Goal: Obtain resource: Download file/media

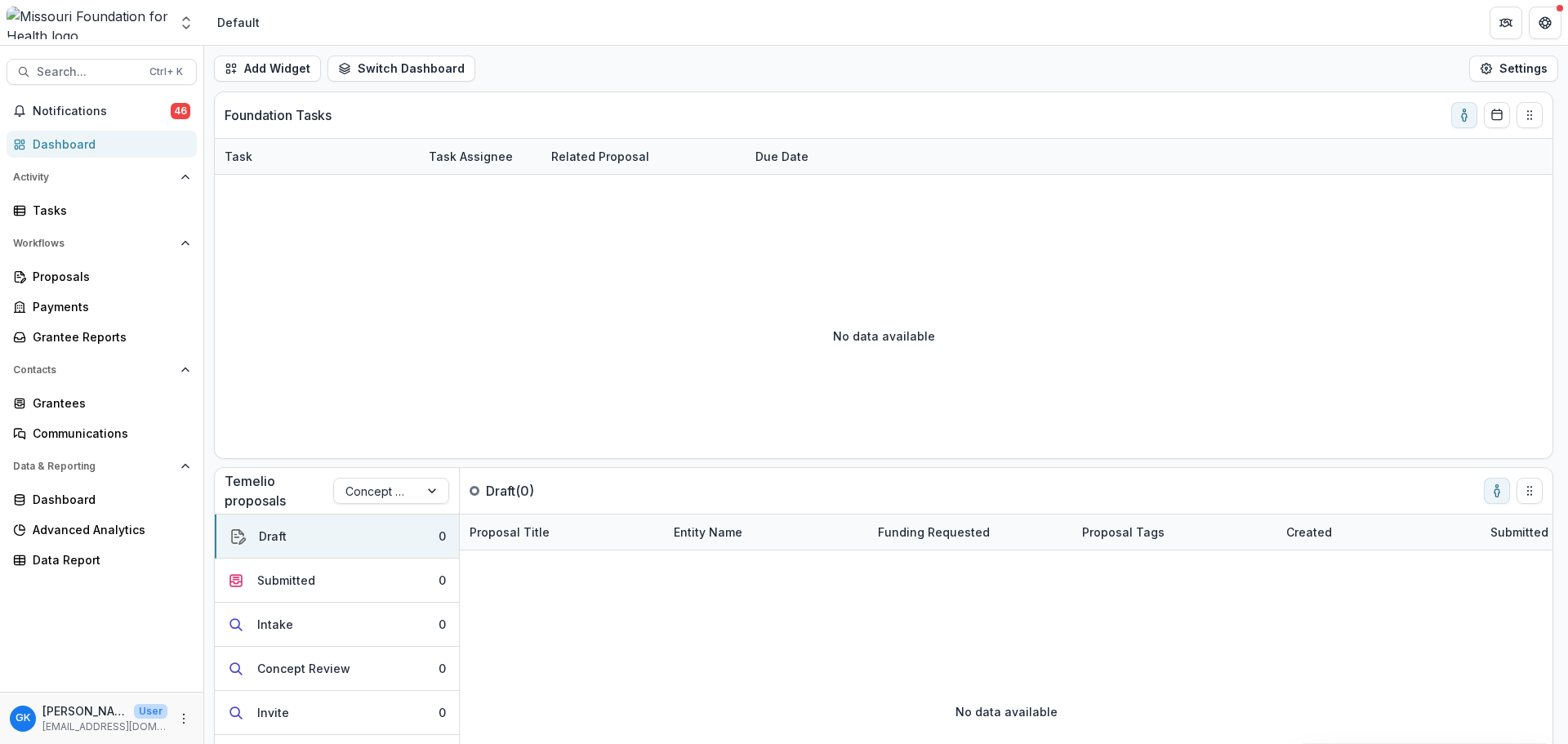
click at [89, 96] on div "Search... Ctrl + K Notifications 46 Dashboard Activity Tasks Workflows Proposal…" at bounding box center [102, 395] width 204 height 699
click at [81, 108] on span "Notifications" at bounding box center [102, 112] width 138 height 14
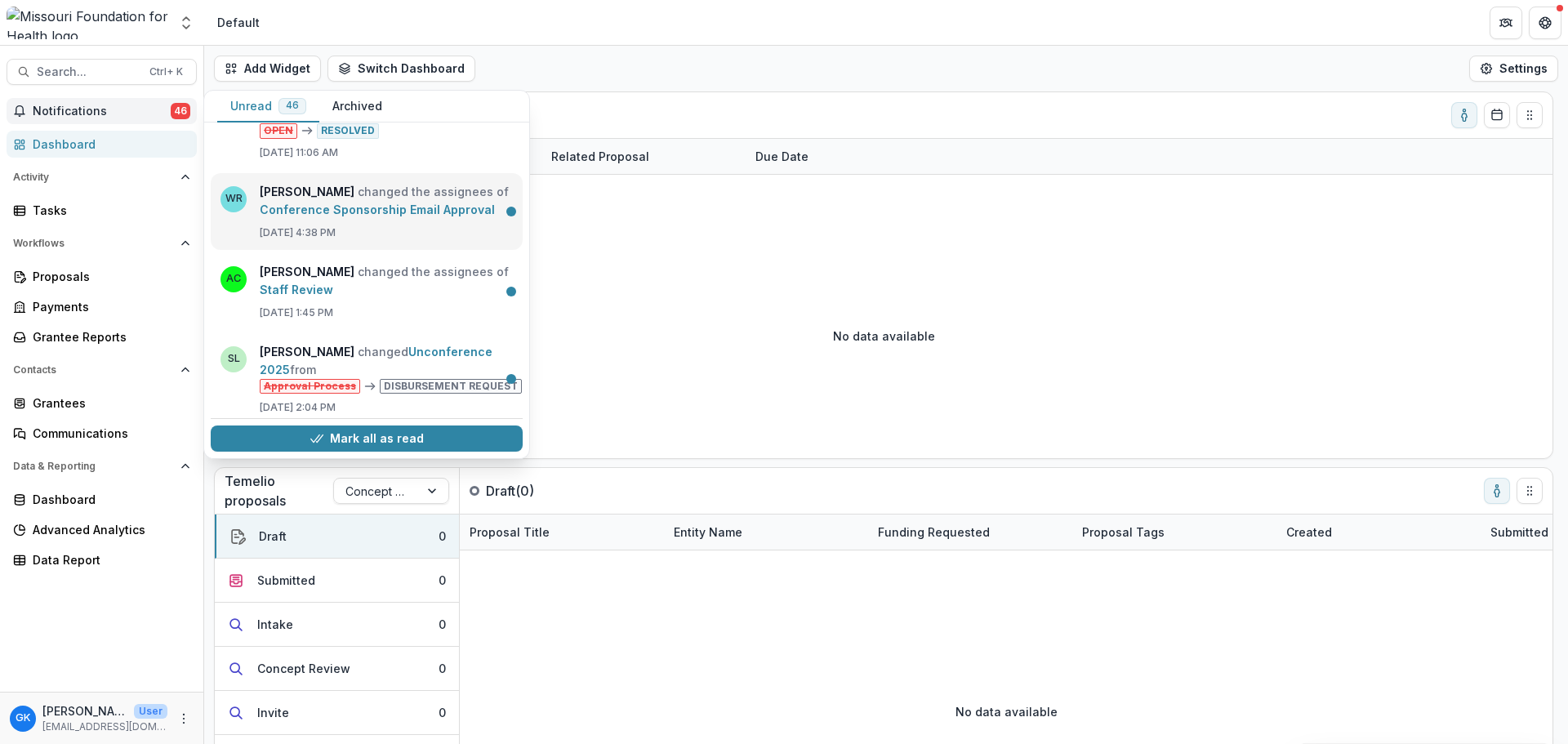
scroll to position [327, 0]
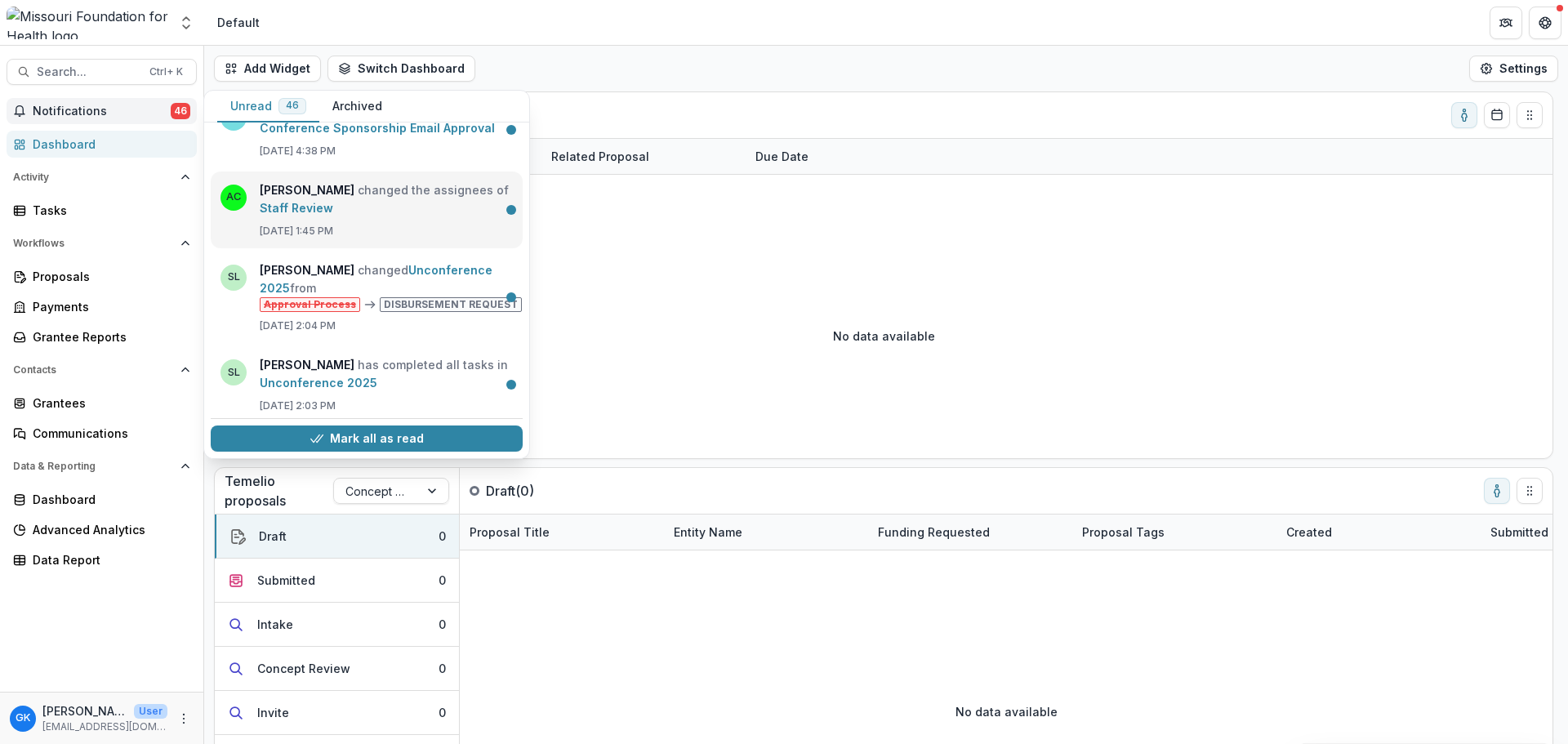
click at [333, 214] on link "Staff Review" at bounding box center [296, 207] width 74 height 14
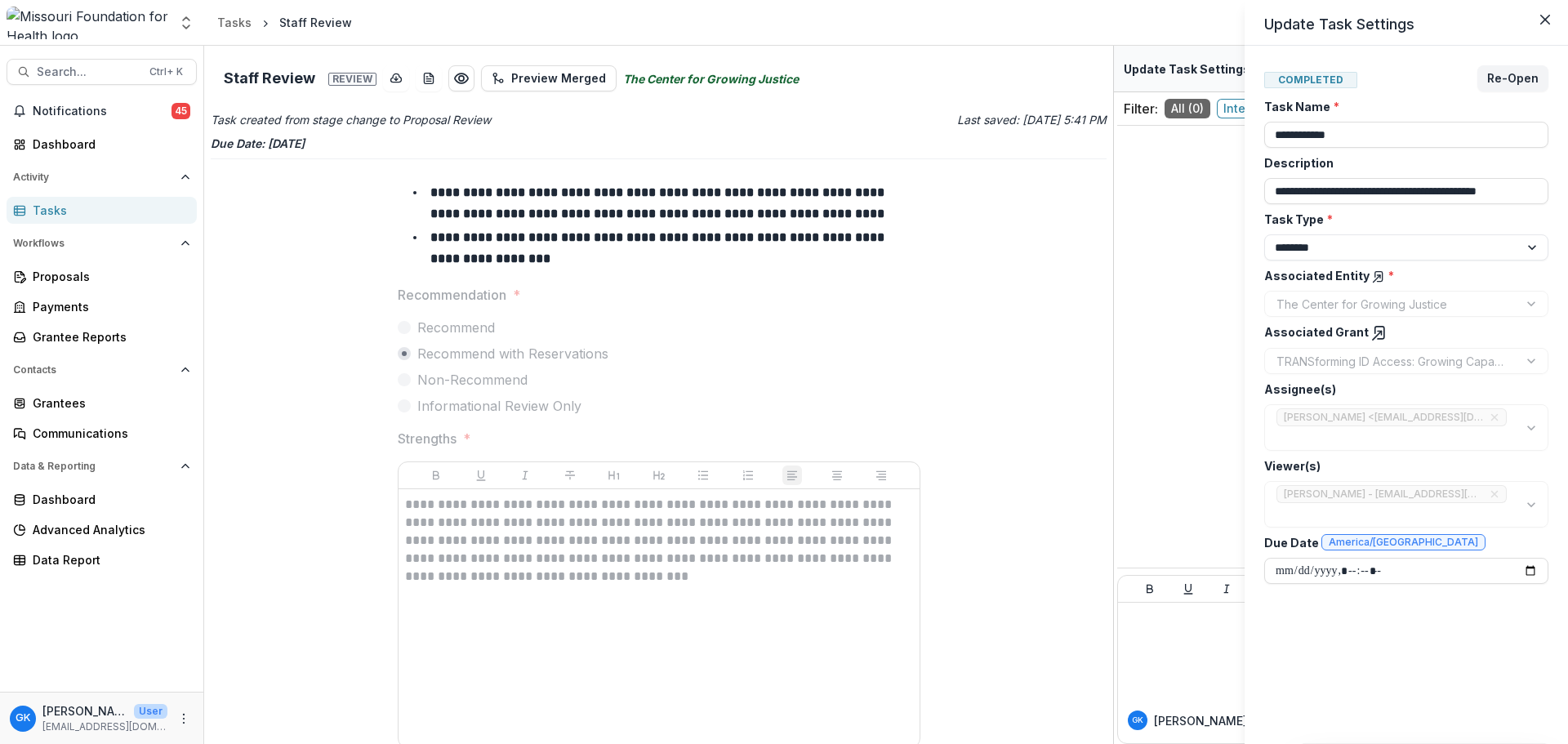
click at [752, 81] on div "**********" at bounding box center [784, 372] width 1568 height 744
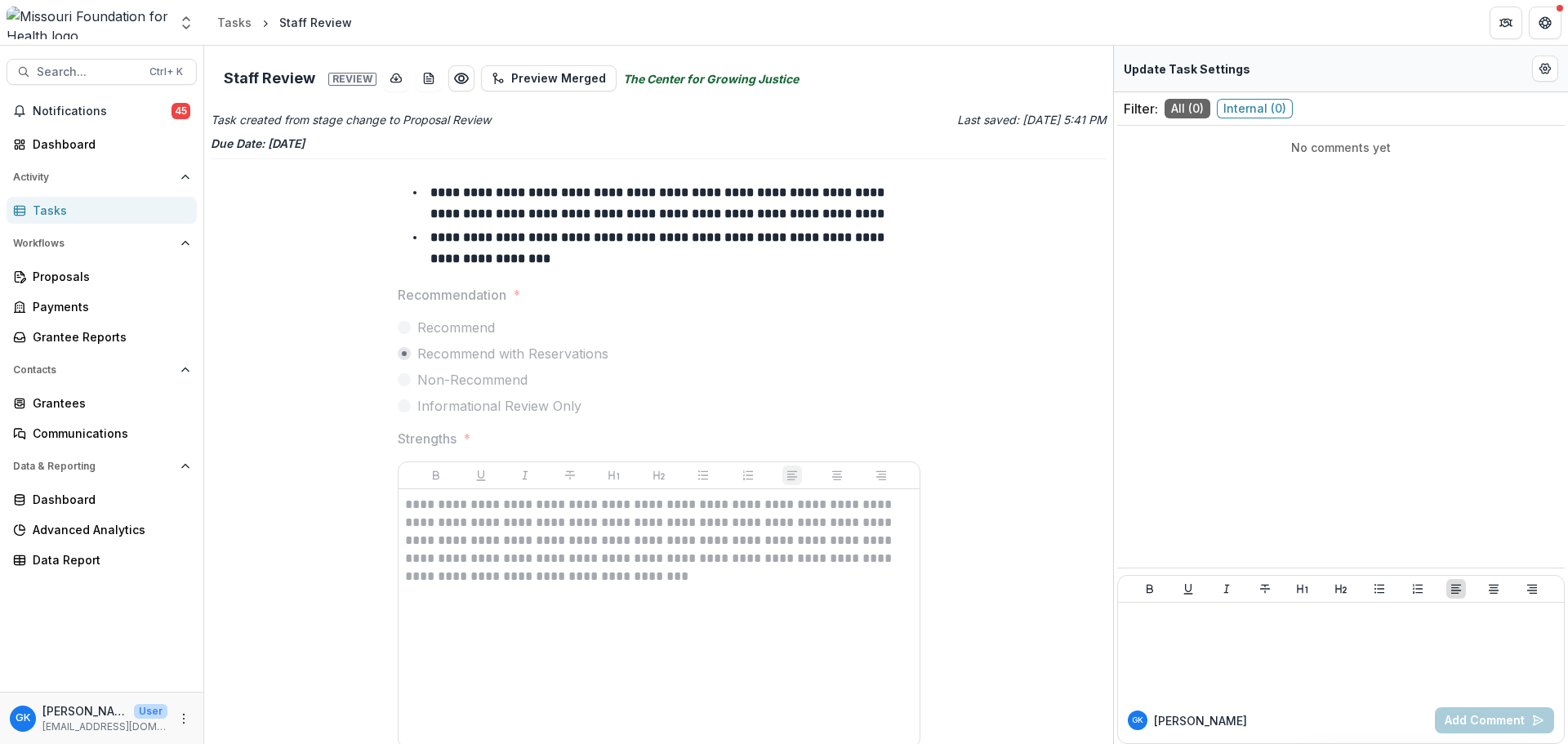
click at [732, 81] on icon "The Center for Growing Justice" at bounding box center [710, 79] width 175 height 17
copy icon "The Center for Growing Justice"
click at [66, 72] on span "Search..." at bounding box center [88, 72] width 103 height 14
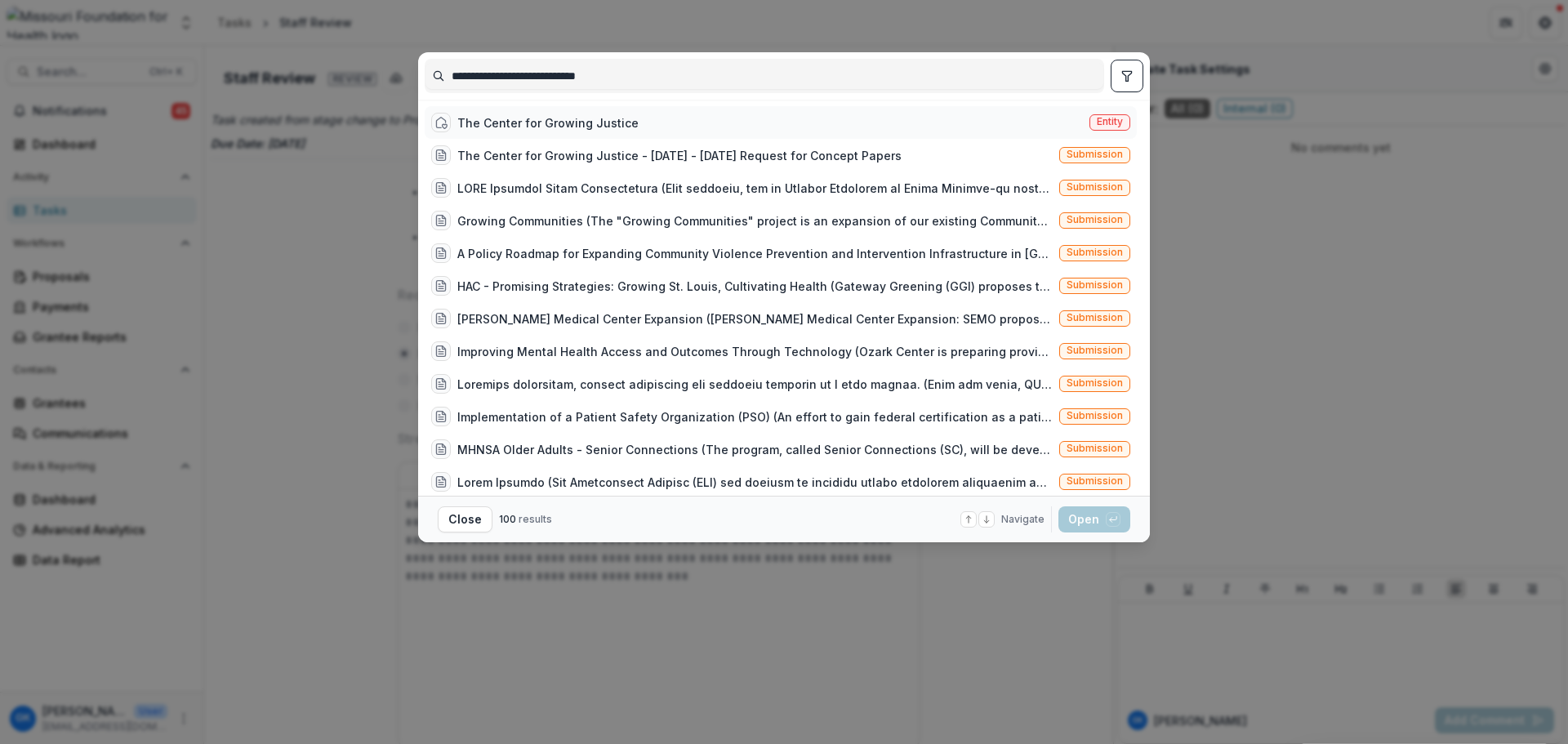
type input "**********"
click at [1116, 113] on div "The Center for Growing Justice Entity" at bounding box center [781, 123] width 713 height 33
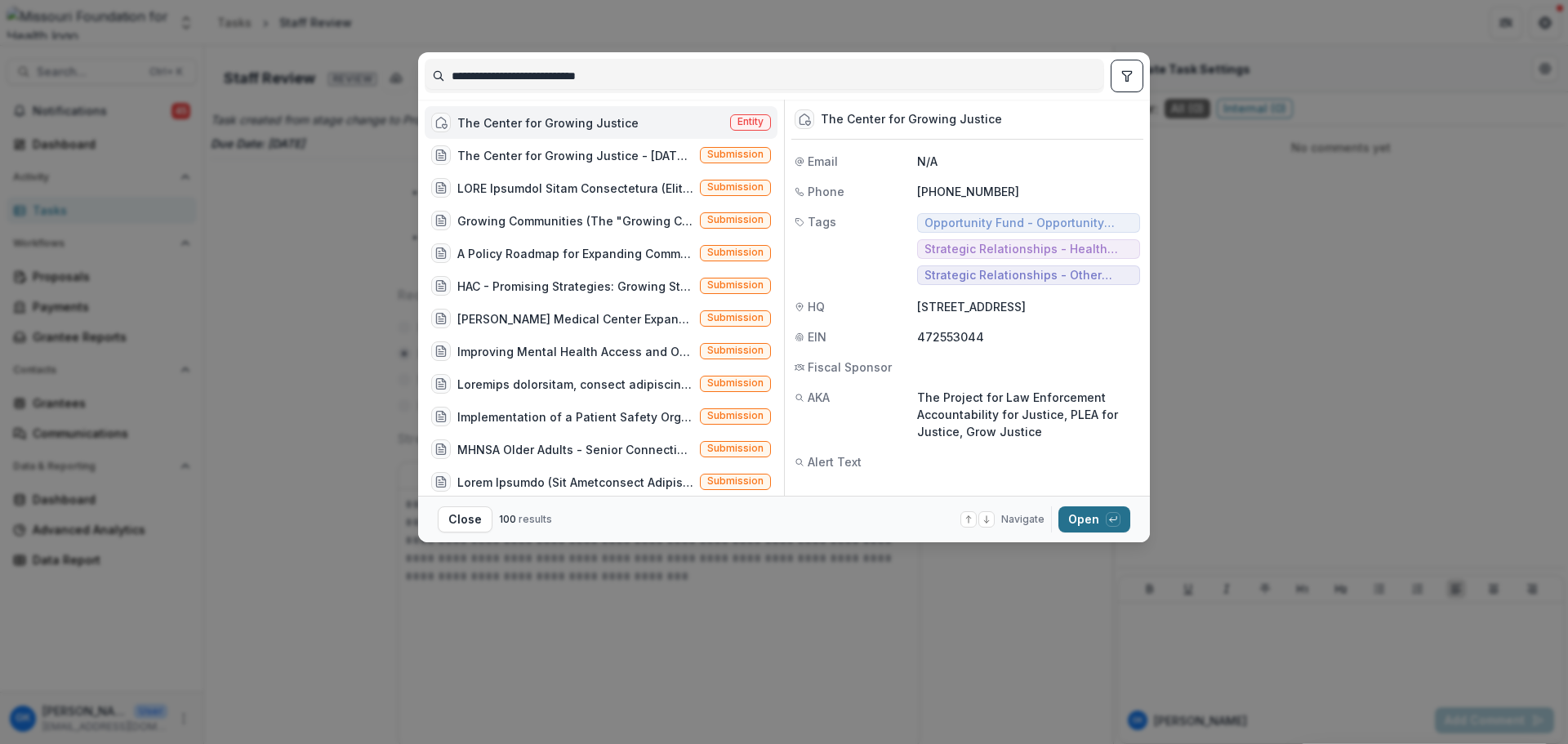
click at [1095, 521] on button "Open with enter key" at bounding box center [1095, 519] width 72 height 26
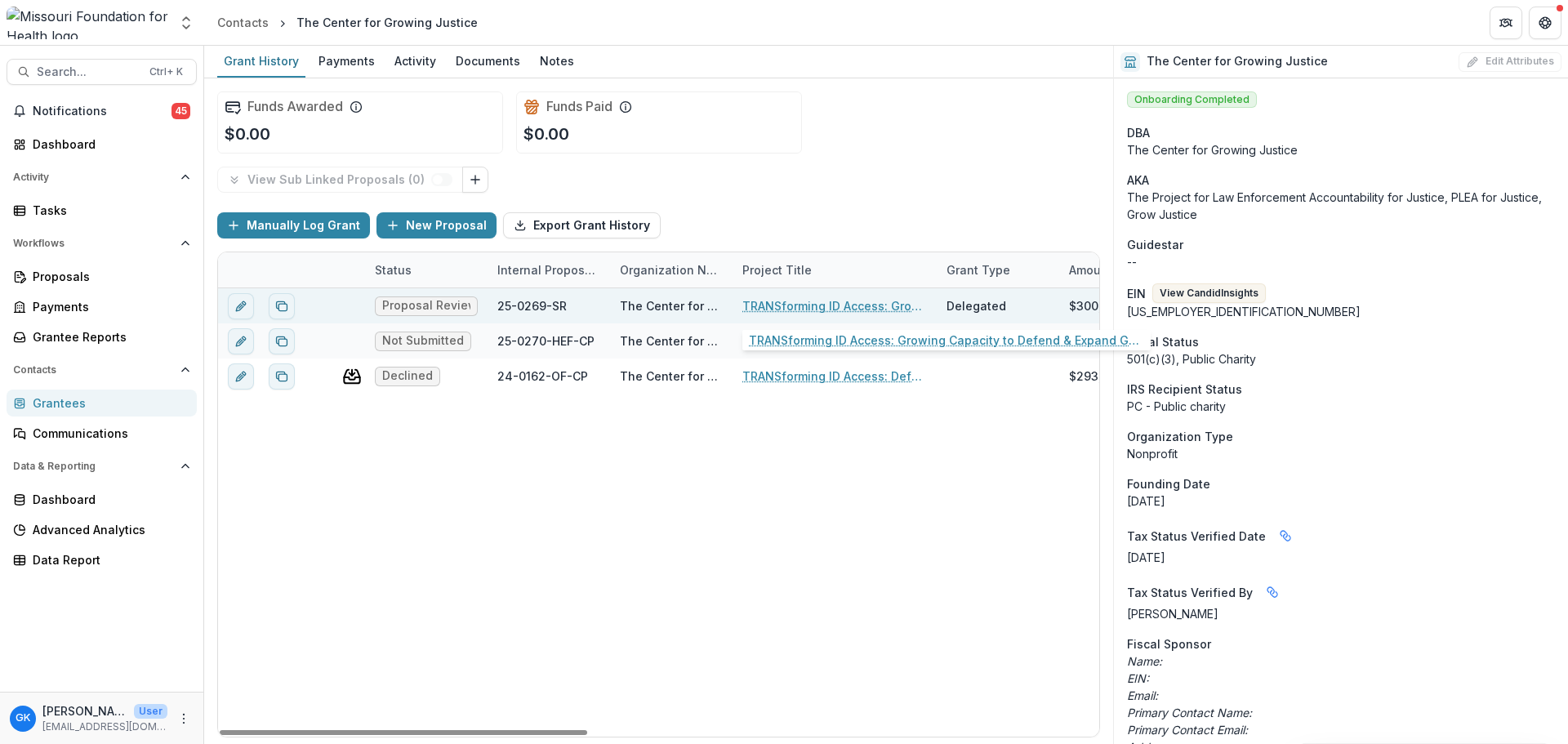
click at [785, 304] on link "TRANSforming ID Access: Growing Capacity to Defend & Expand Gender Marker Chang…" at bounding box center [835, 306] width 185 height 17
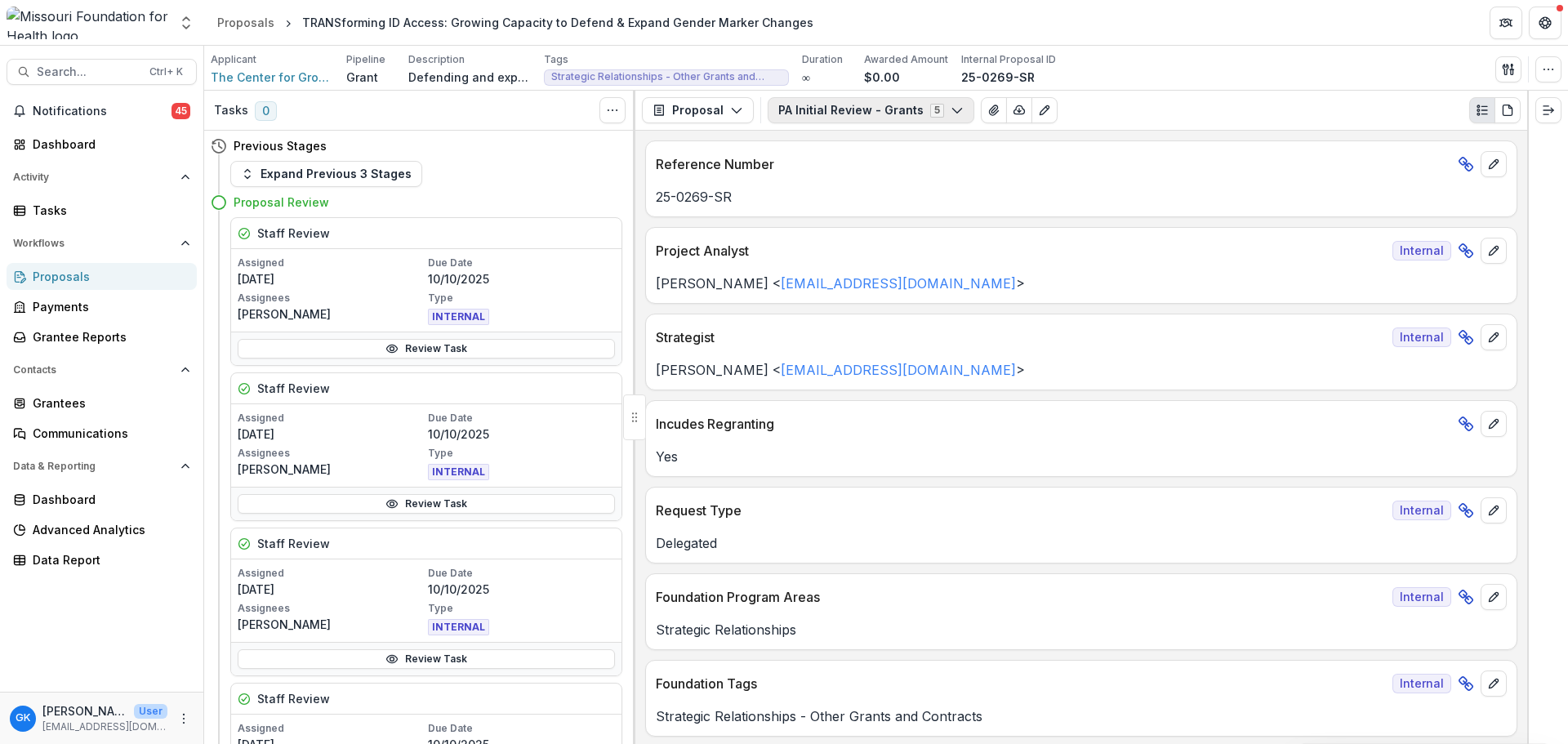
click at [844, 112] on button "PA Initial Review - Grants 5" at bounding box center [871, 110] width 206 height 26
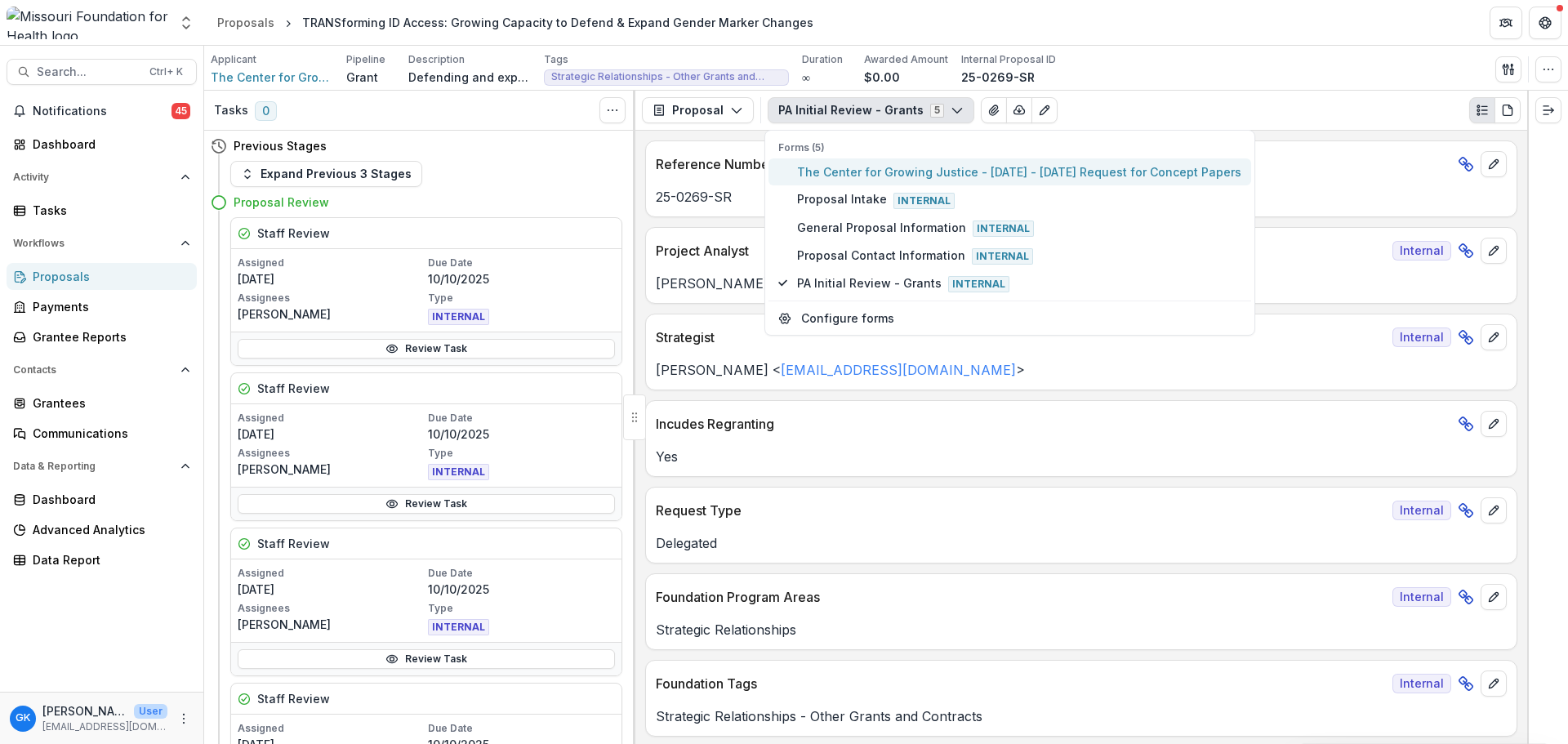
click at [857, 174] on span "The Center for Growing Justice - [DATE] - [DATE] Request for Concept Papers" at bounding box center [1019, 172] width 444 height 17
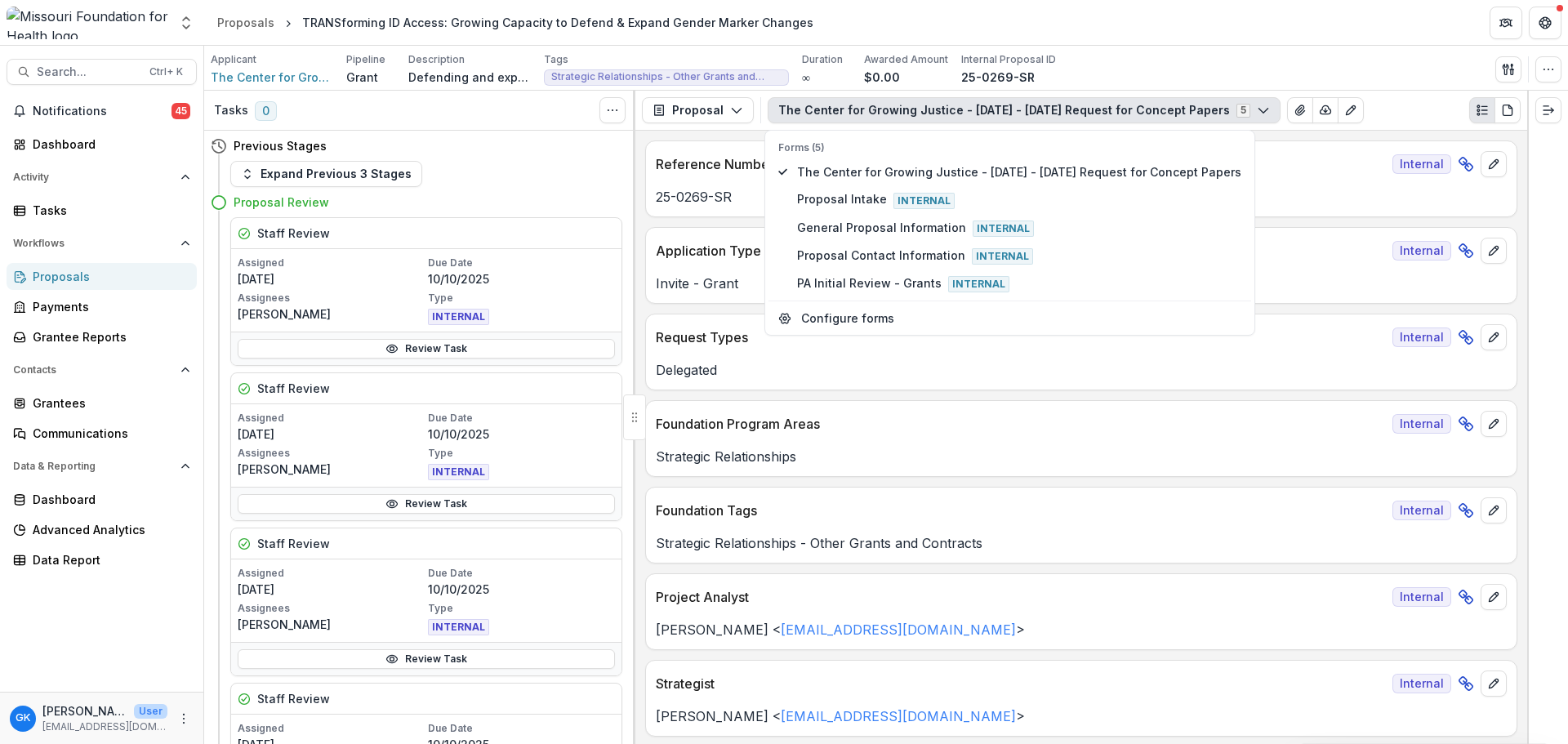
click at [1320, 282] on p "Invite - Grant" at bounding box center [1081, 283] width 851 height 19
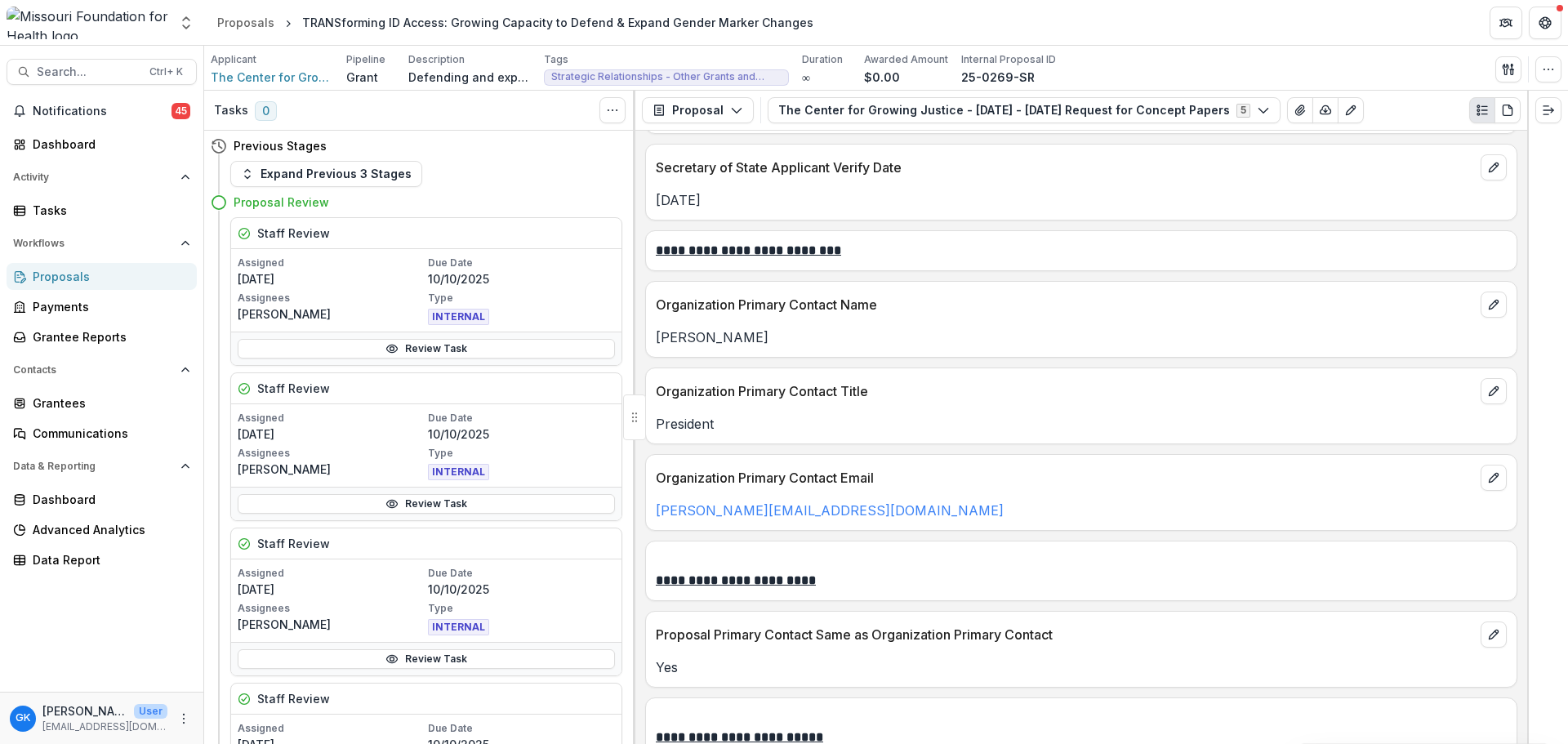
scroll to position [2043, 0]
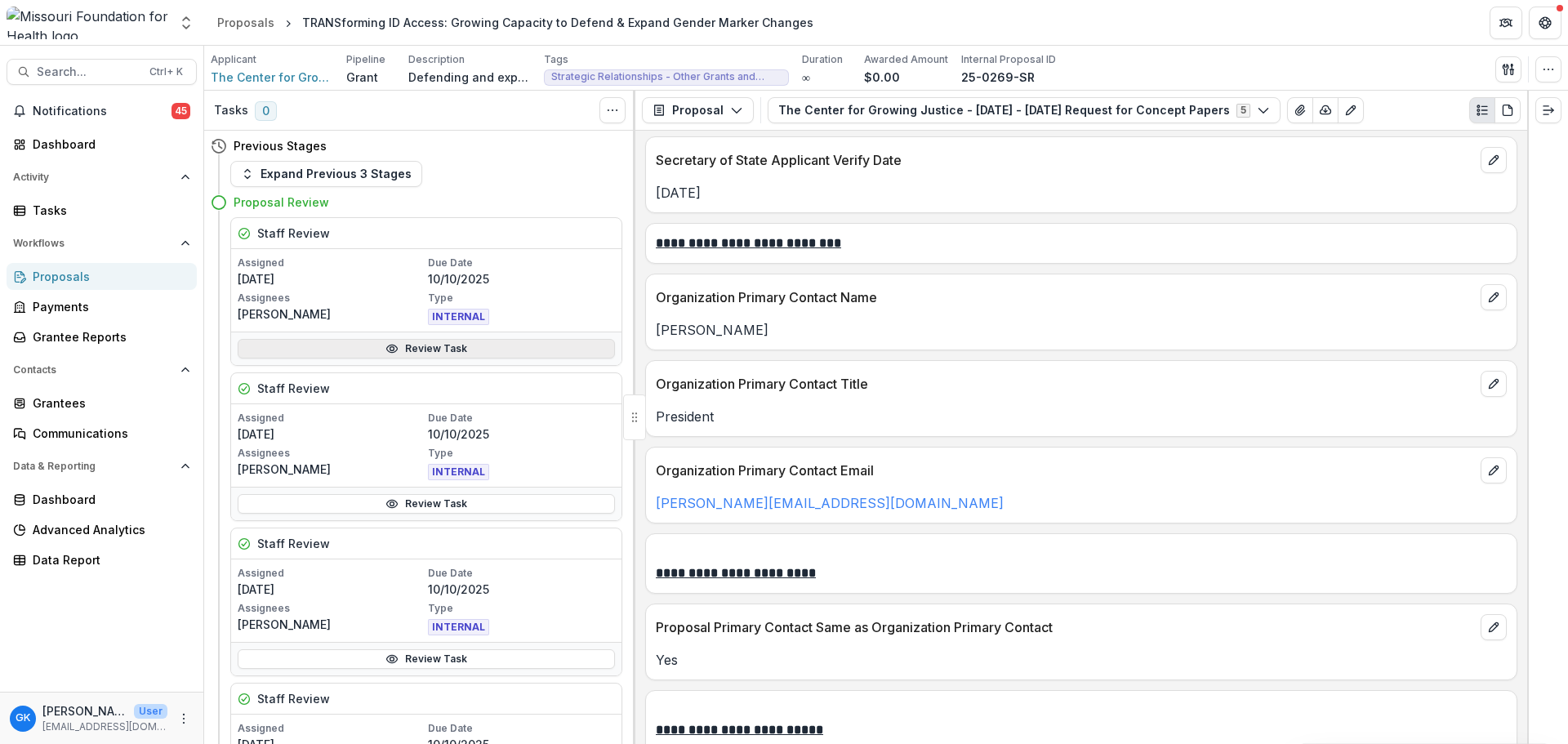
click at [506, 348] on link "Review Task" at bounding box center [426, 348] width 378 height 19
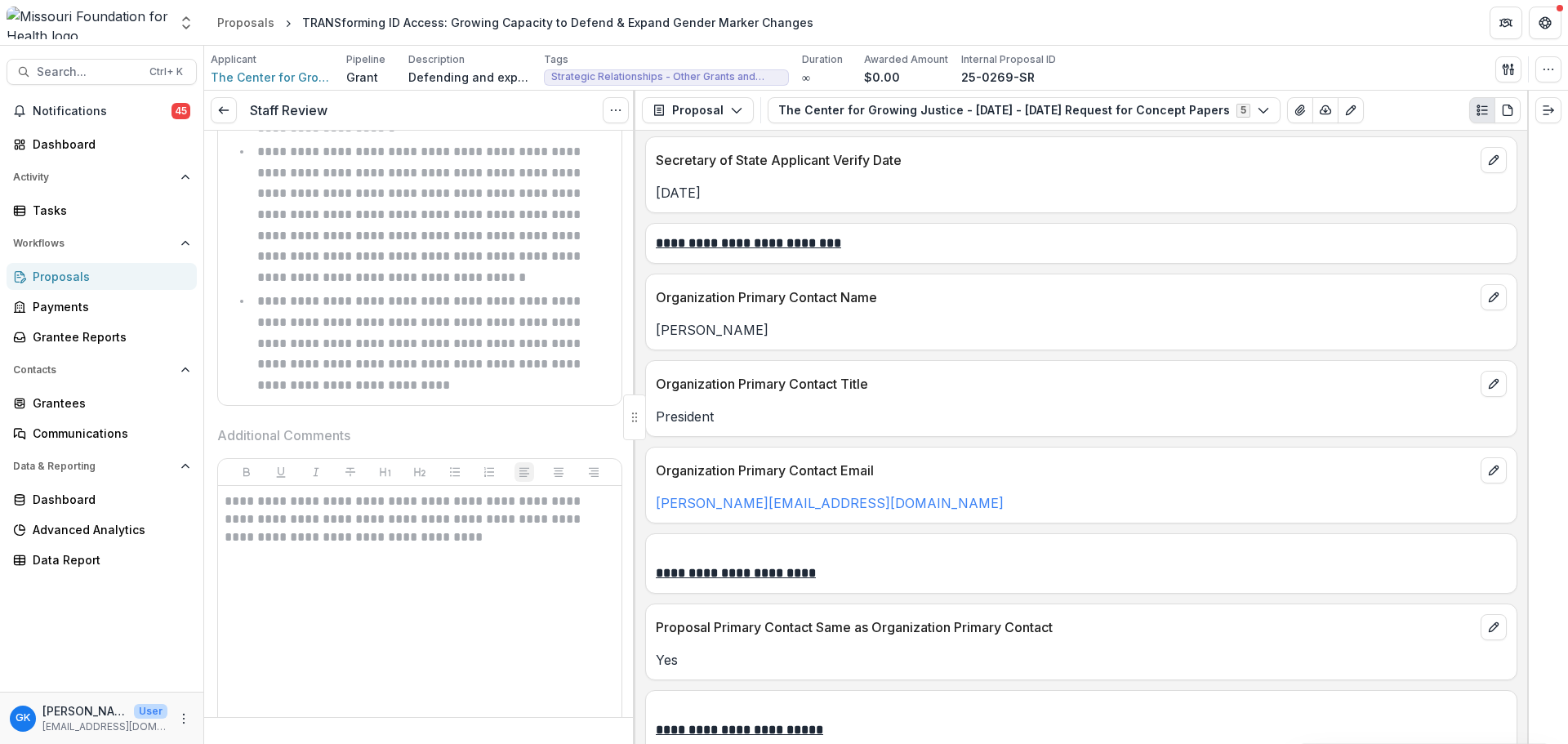
scroll to position [964, 0]
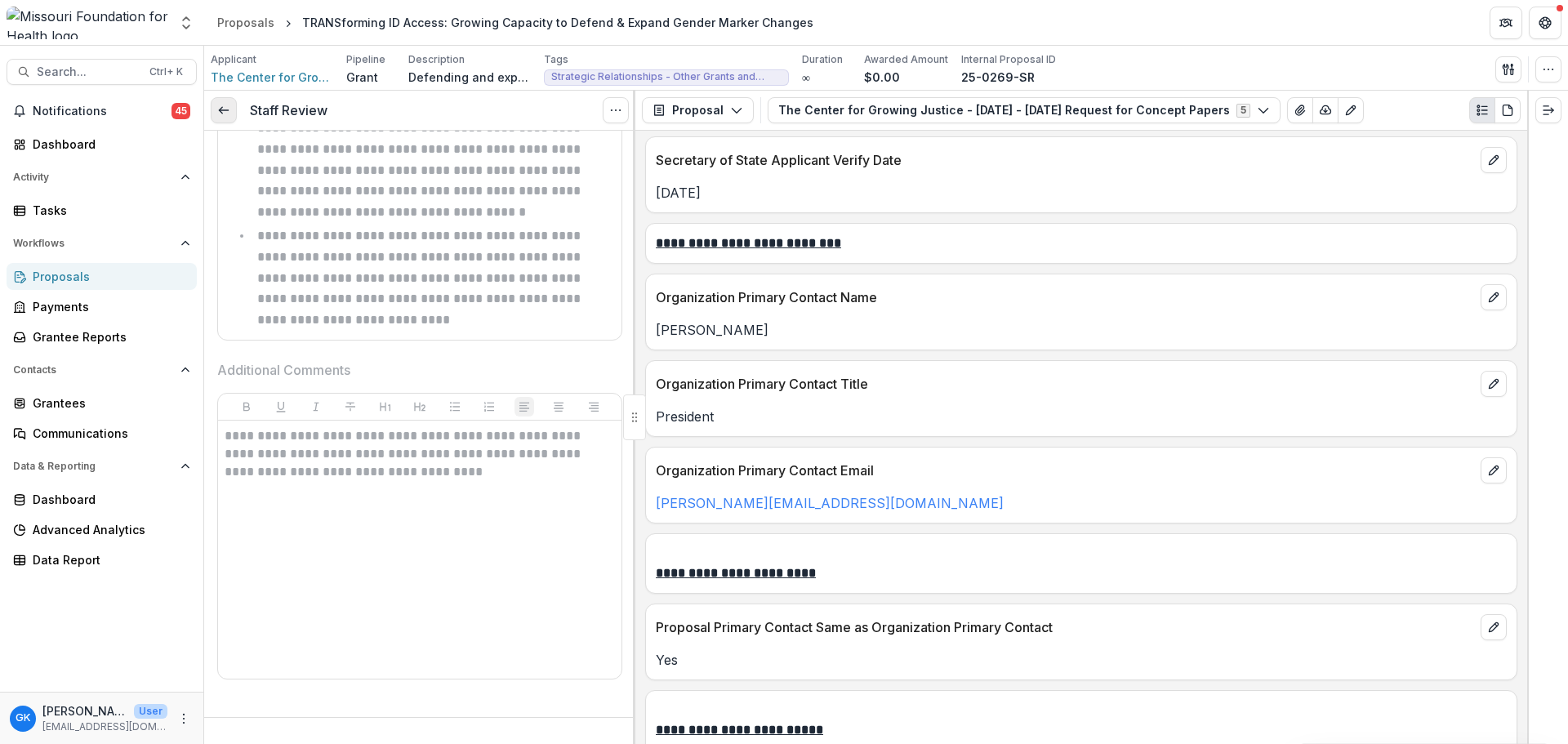
click at [215, 102] on link at bounding box center [223, 110] width 26 height 26
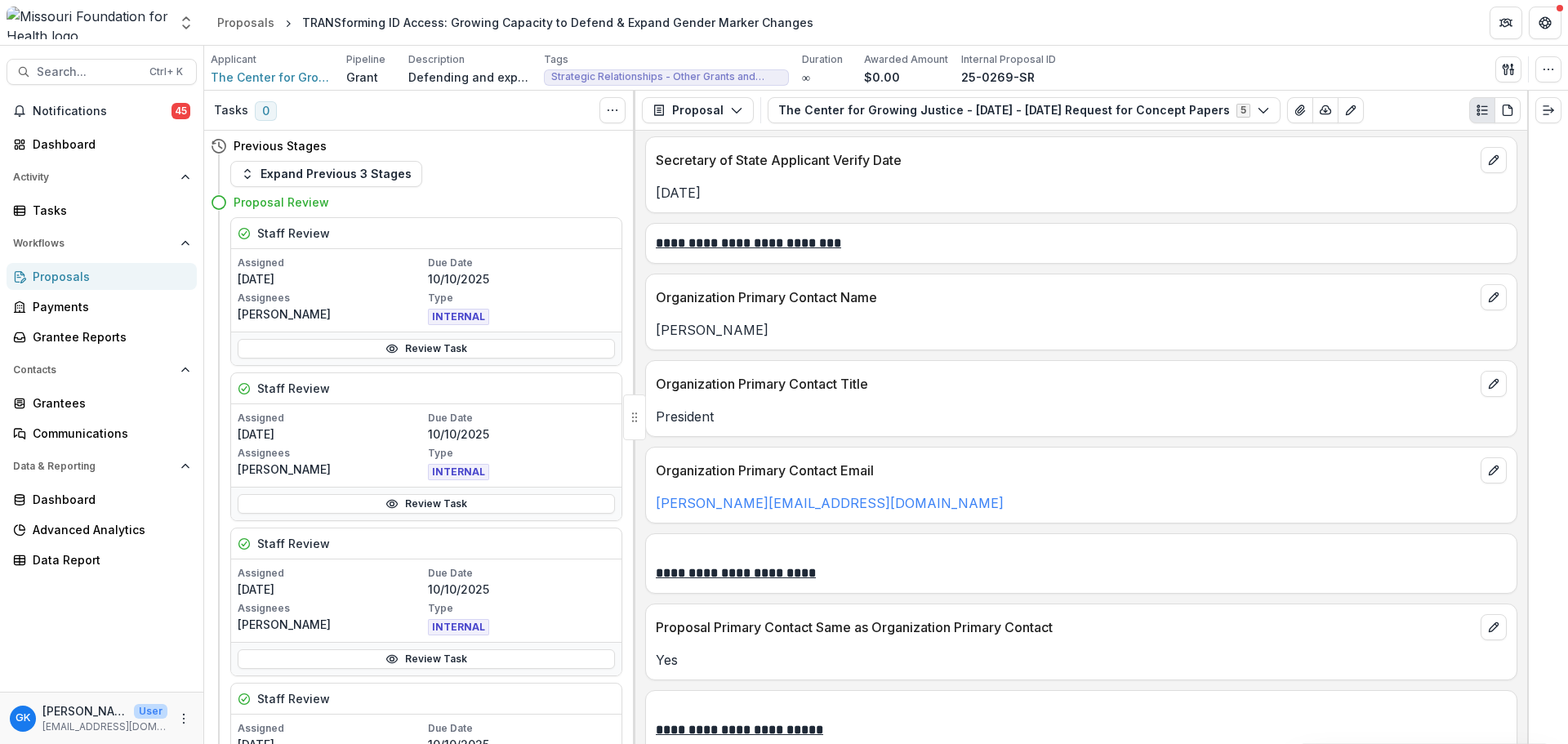
click at [436, 182] on div "Expand Previous 3 Stages" at bounding box center [426, 174] width 392 height 26
click at [1506, 70] on icon "button" at bounding box center [1509, 70] width 13 height 13
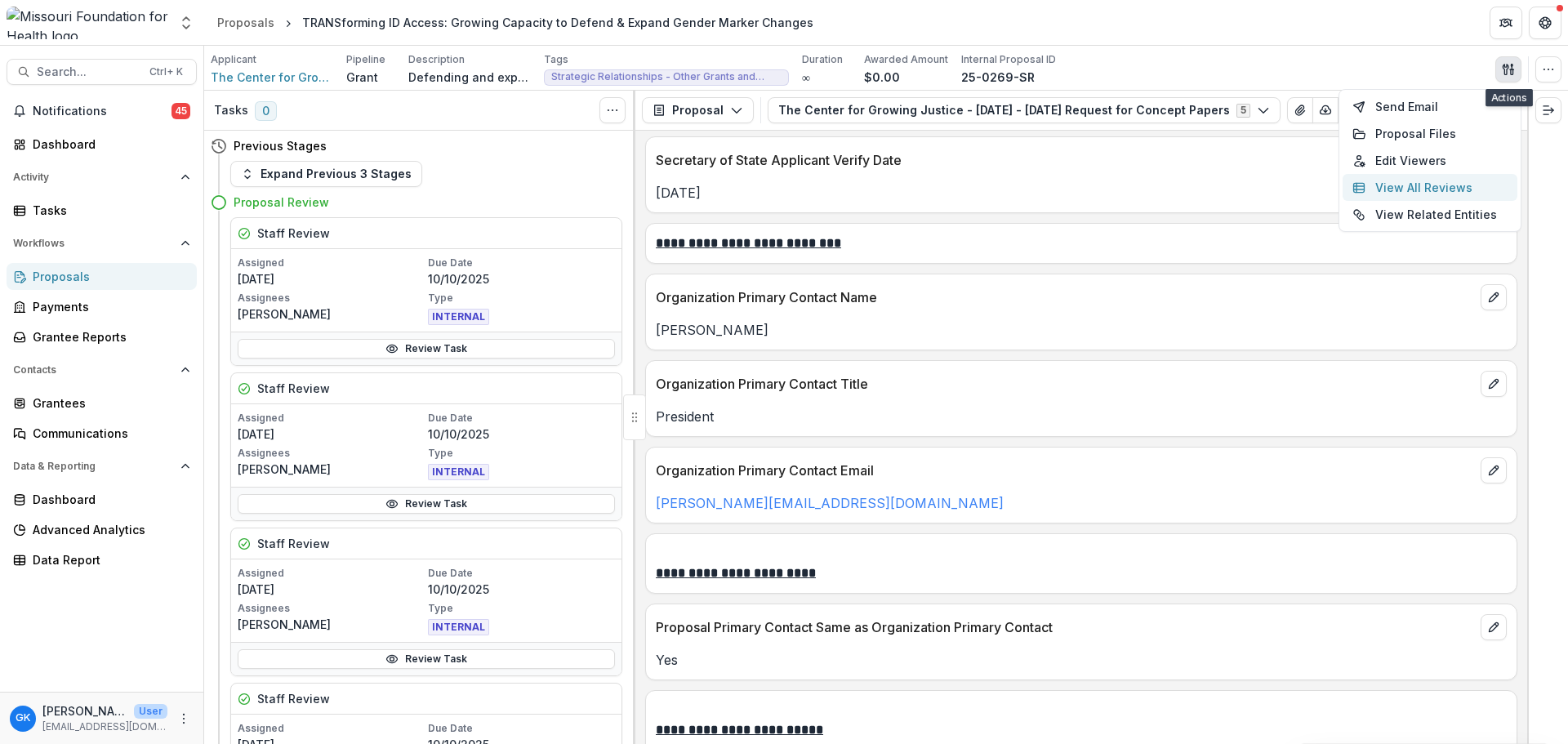
click at [1446, 197] on button "View All Reviews" at bounding box center [1430, 187] width 175 height 27
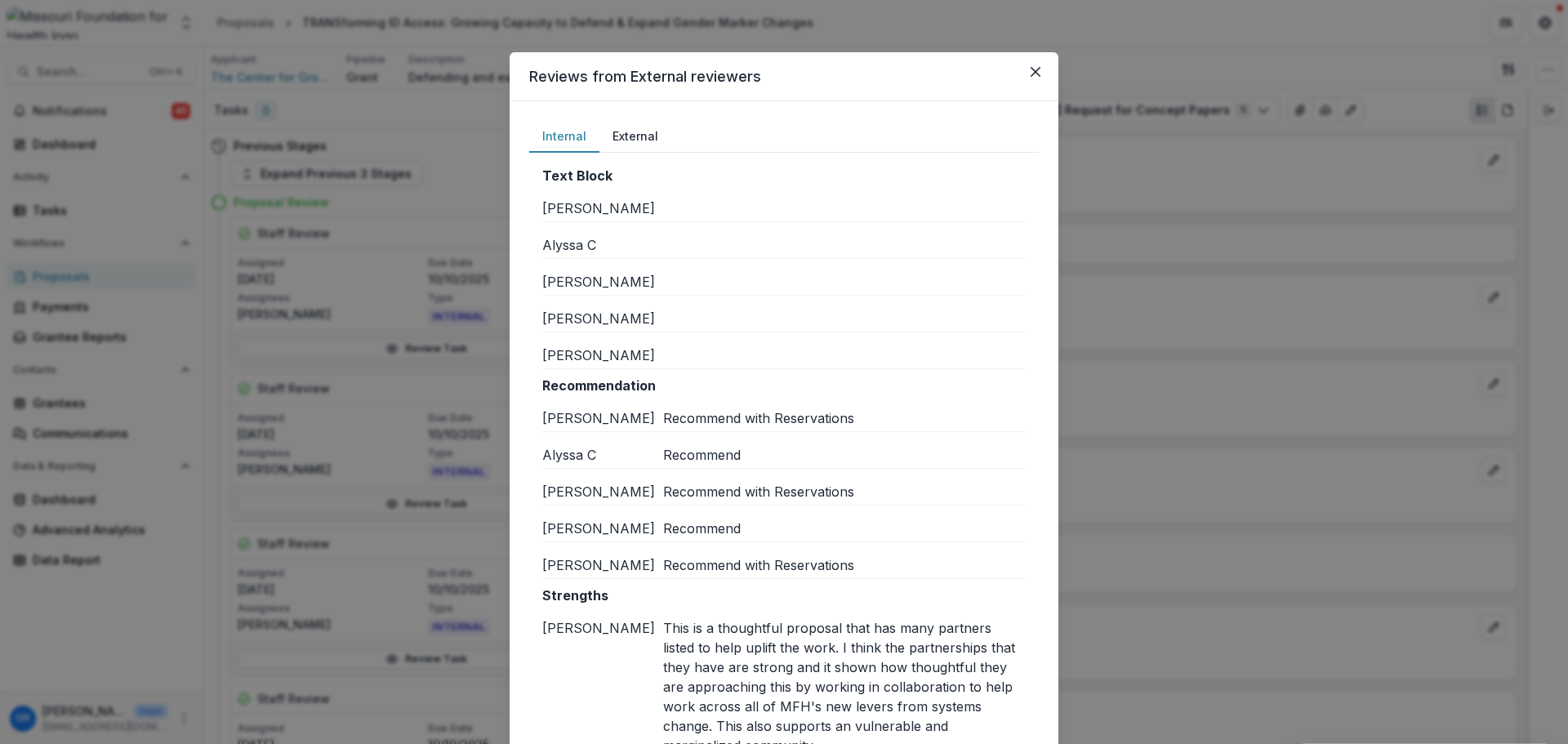
click at [620, 135] on button "External" at bounding box center [635, 137] width 72 height 32
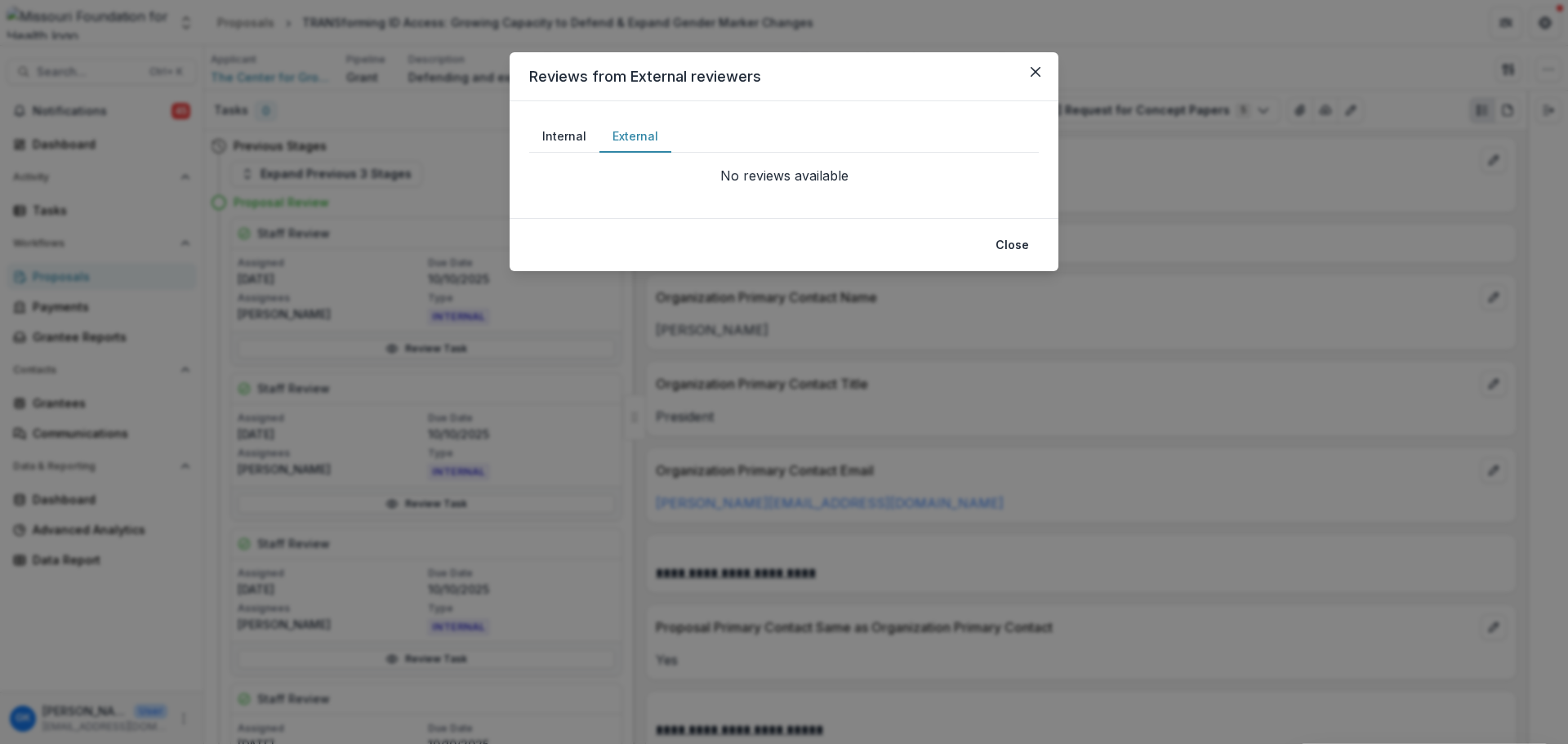
click at [573, 134] on button "Internal" at bounding box center [565, 137] width 71 height 32
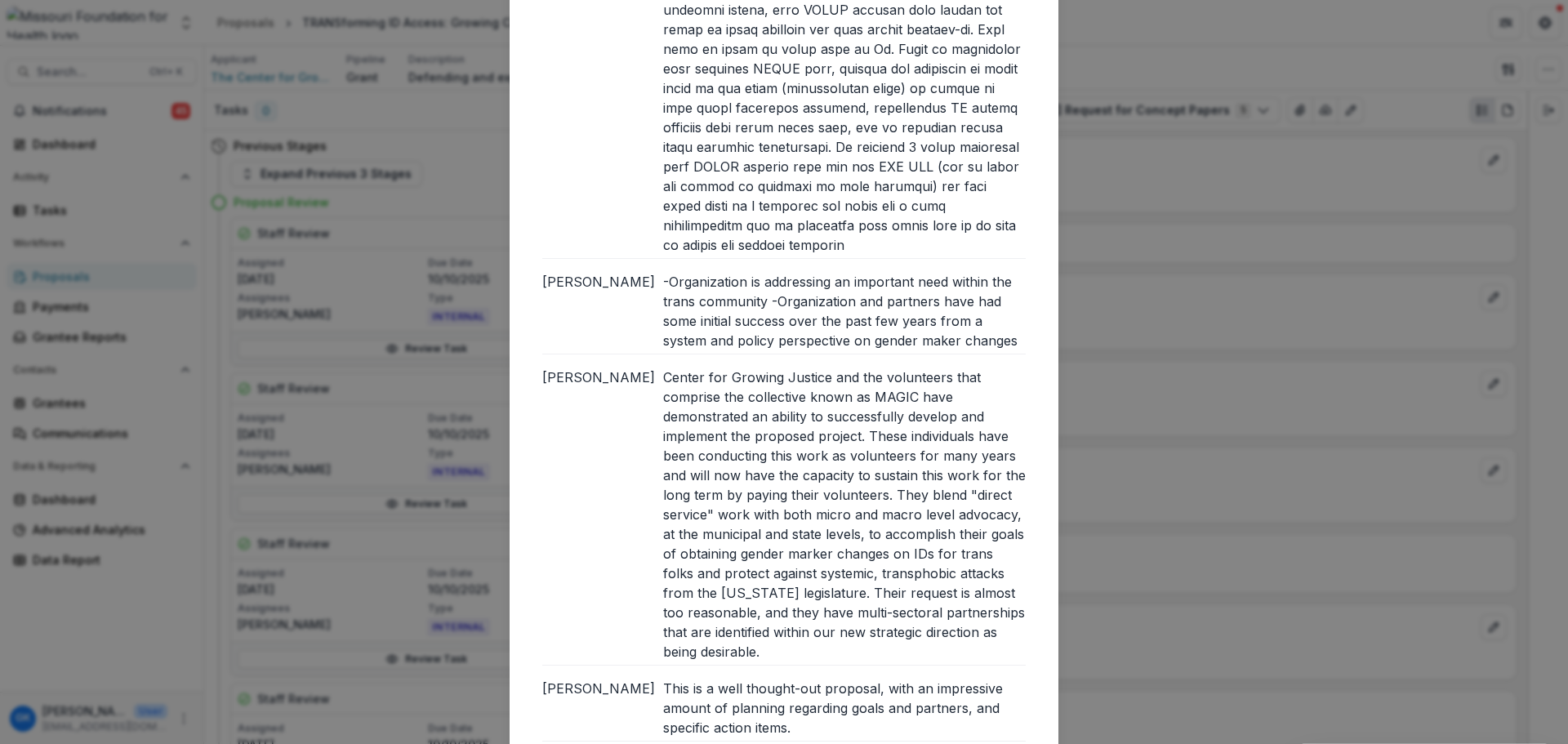
scroll to position [1181, 0]
drag, startPoint x: 649, startPoint y: 345, endPoint x: 651, endPoint y: 394, distance: 49.0
click at [651, 394] on div "Chase S" at bounding box center [603, 518] width 121 height 294
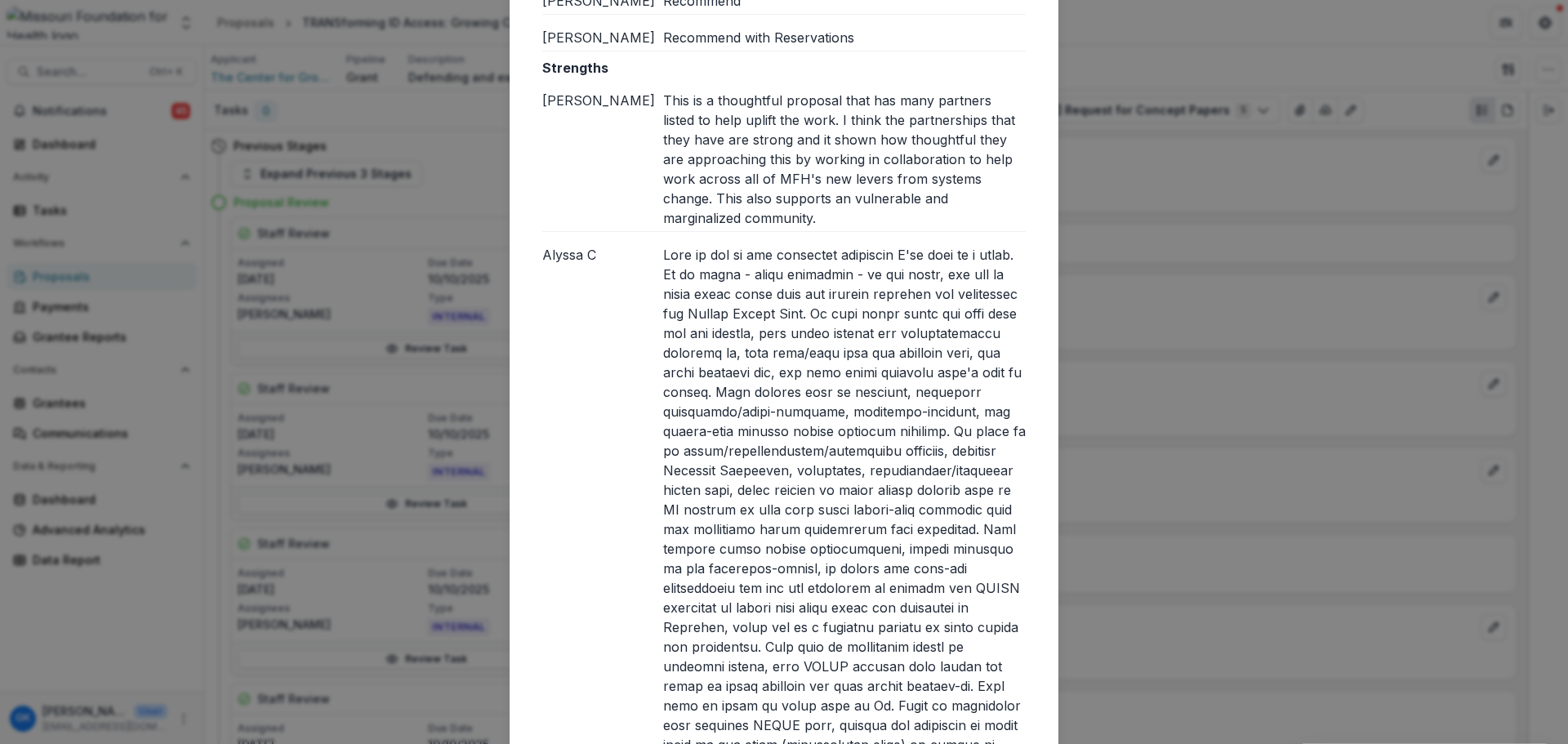
scroll to position [610, 0]
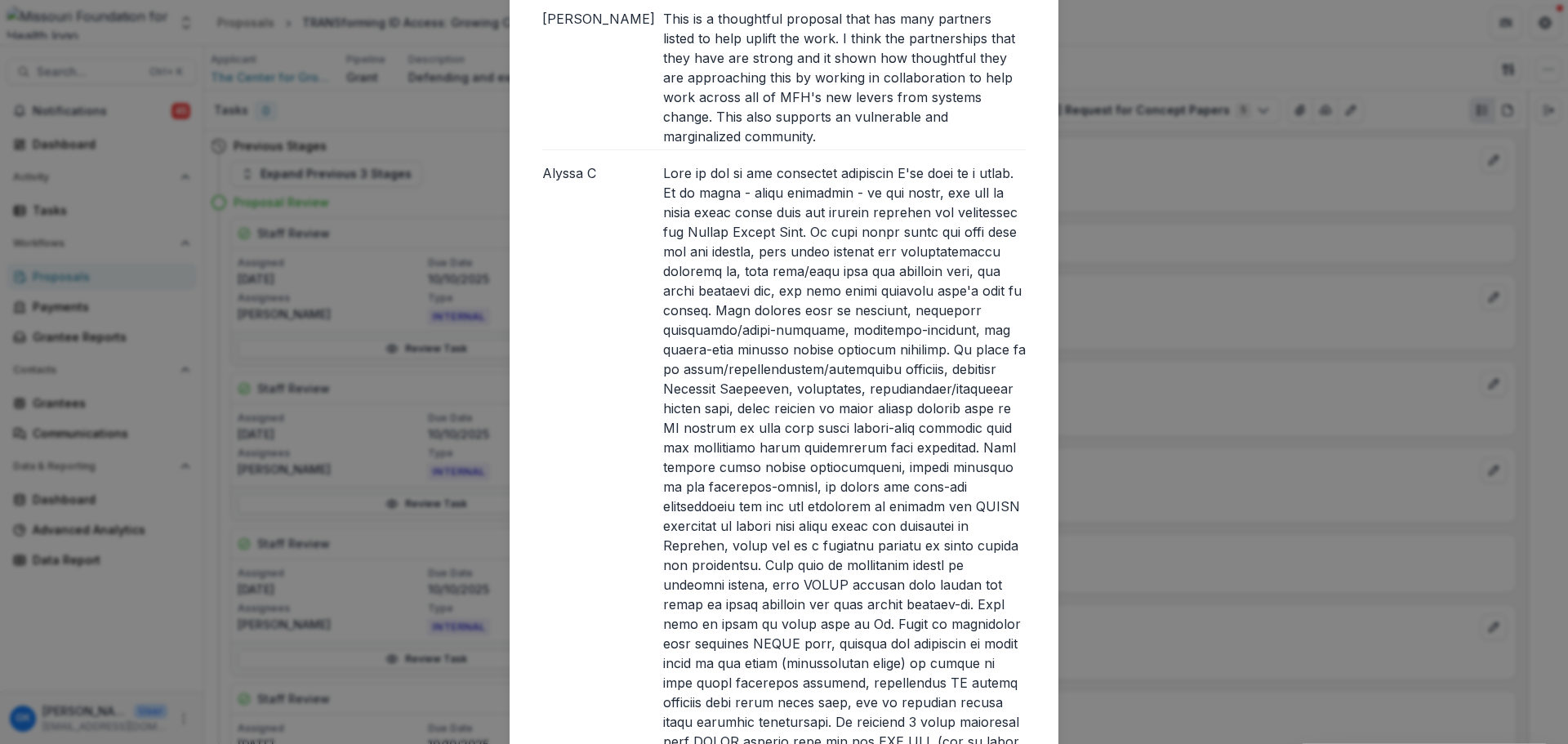
click at [698, 197] on div at bounding box center [844, 497] width 363 height 667
click at [663, 260] on div at bounding box center [844, 497] width 363 height 667
click at [660, 166] on div "Alyssa C" at bounding box center [603, 497] width 121 height 667
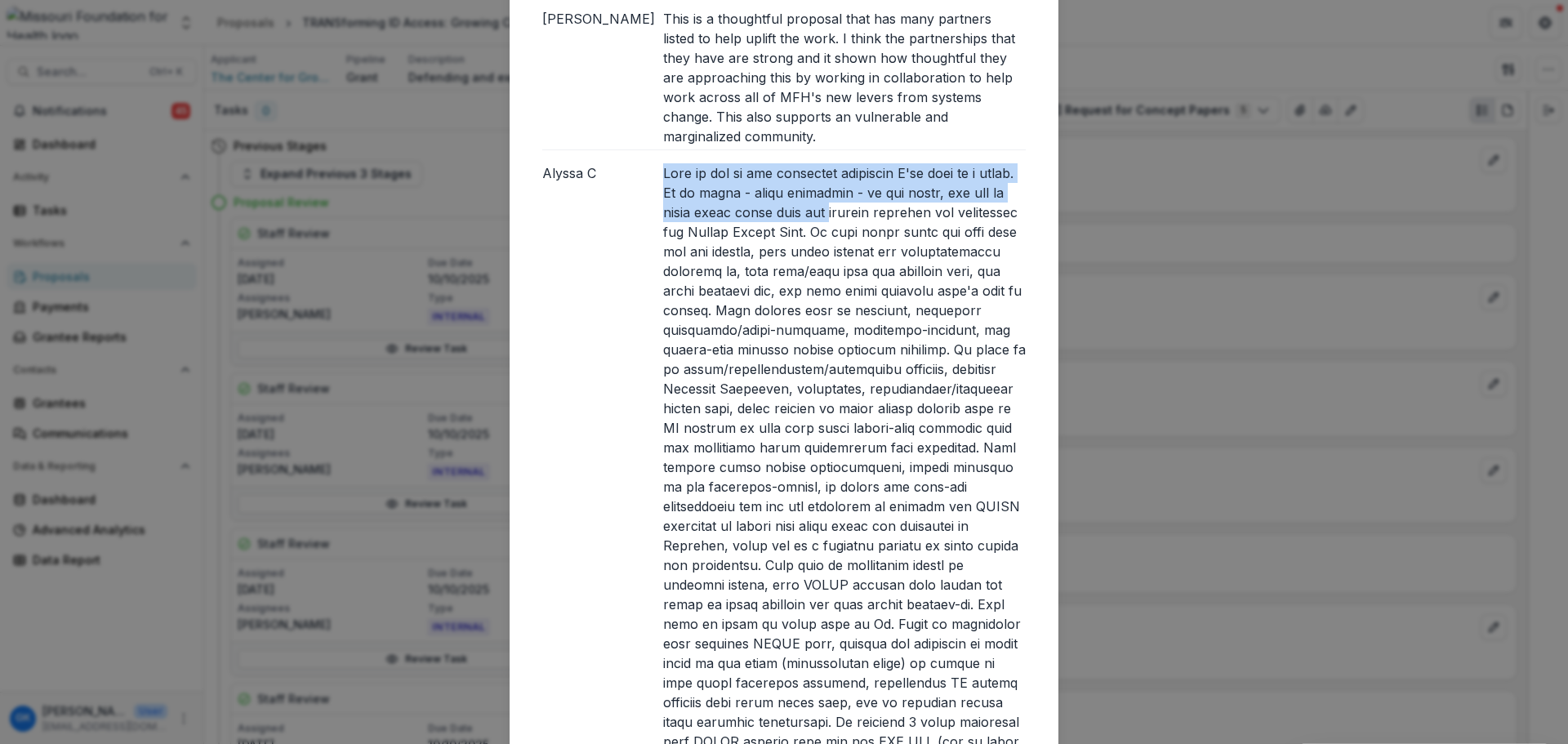
drag, startPoint x: 660, startPoint y: 152, endPoint x: 760, endPoint y: 197, distance: 109.7
click at [760, 197] on div "Alyssa C" at bounding box center [784, 497] width 483 height 667
click at [760, 197] on div at bounding box center [844, 497] width 363 height 667
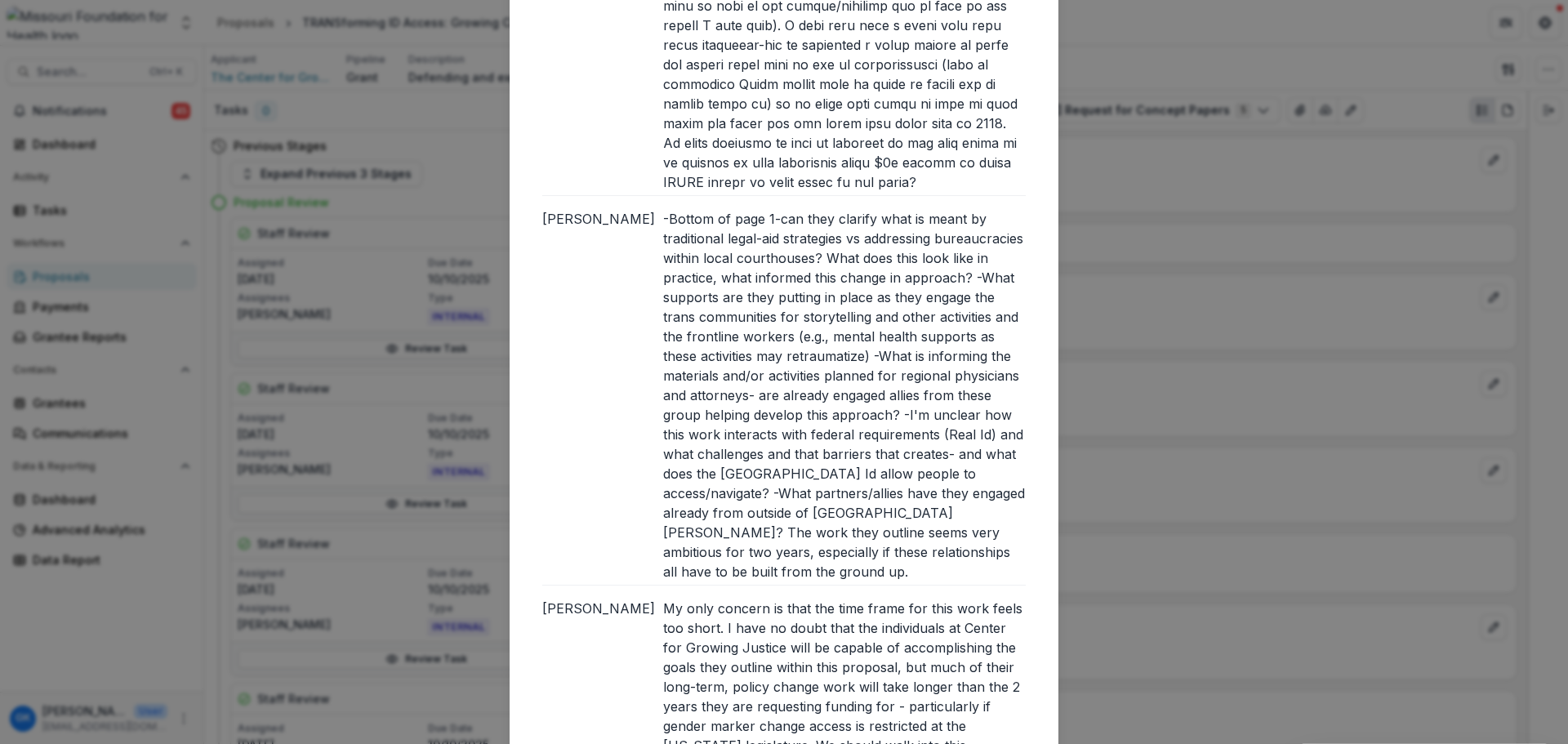
scroll to position [2570, 0]
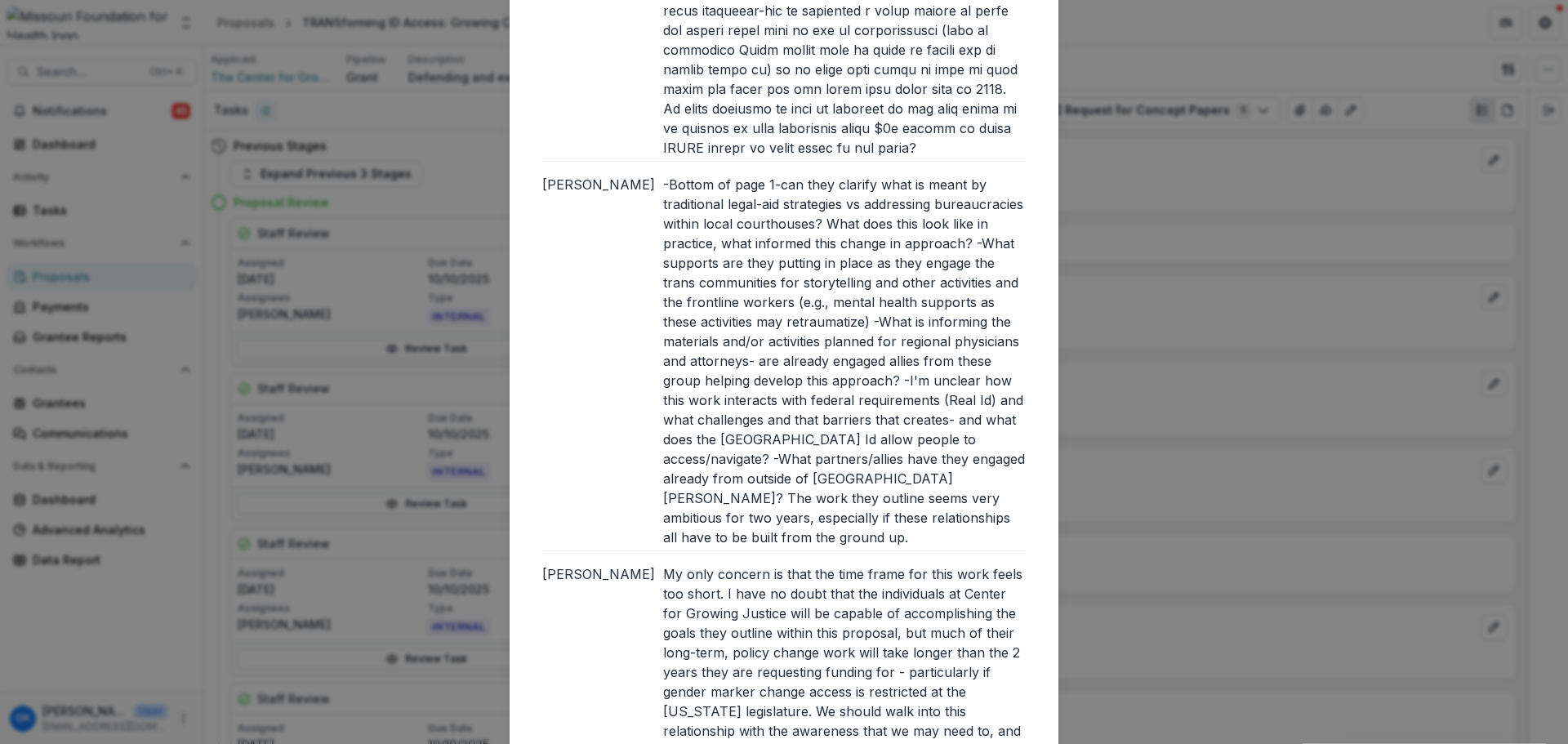
drag, startPoint x: 773, startPoint y: 212, endPoint x: 774, endPoint y: 248, distance: 36.0
click at [774, 248] on div "-Bottom of page 1-can they clarify what is meant by traditional legal-aid strat…" at bounding box center [844, 361] width 363 height 373
drag, startPoint x: 765, startPoint y: 192, endPoint x: 766, endPoint y: 226, distance: 34.0
click at [766, 226] on div "-Bottom of page 1-can they clarify what is meant by traditional legal-aid strat…" at bounding box center [844, 361] width 363 height 373
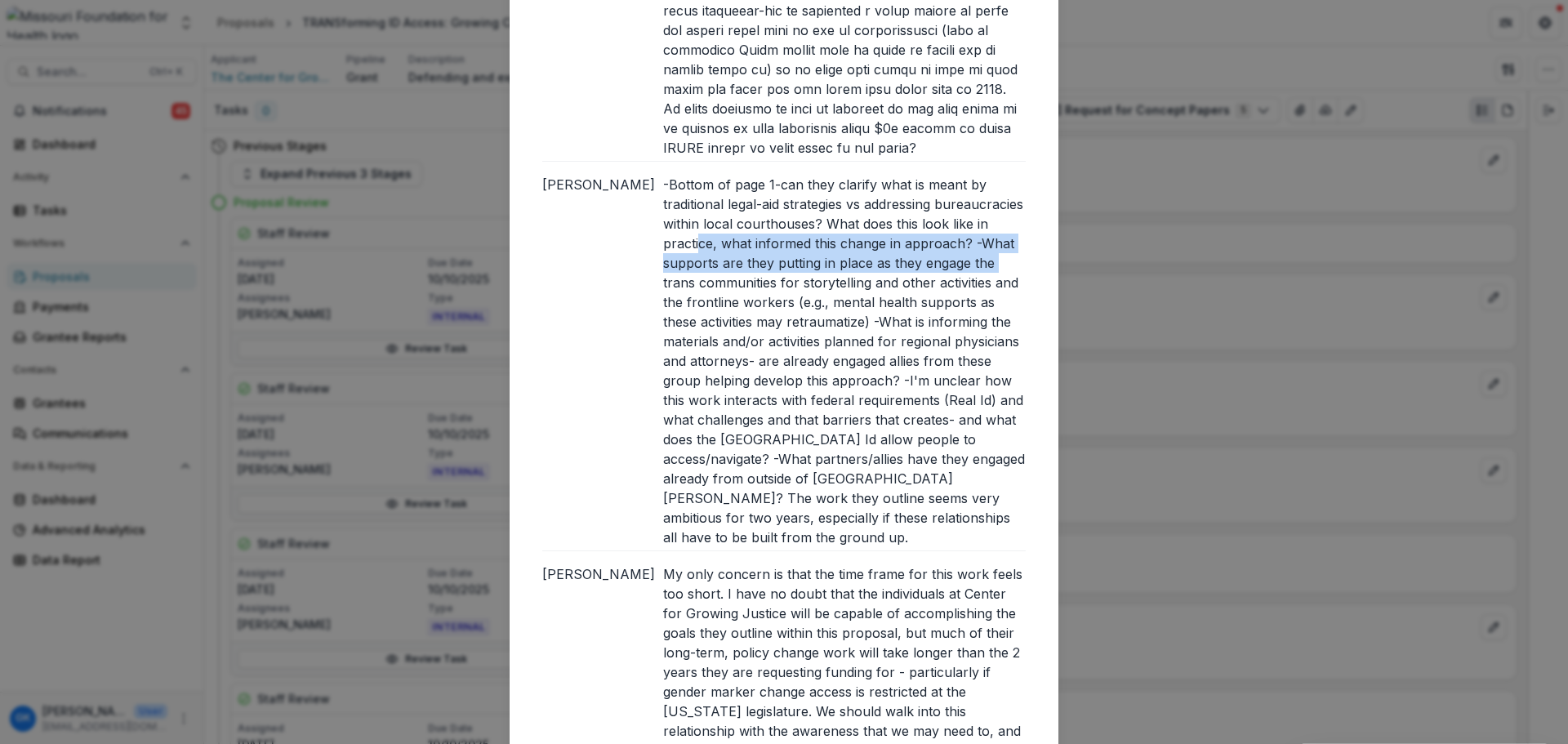
click at [766, 226] on div "-Bottom of page 1-can they clarify what is meant by traditional legal-aid strat…" at bounding box center [844, 361] width 363 height 373
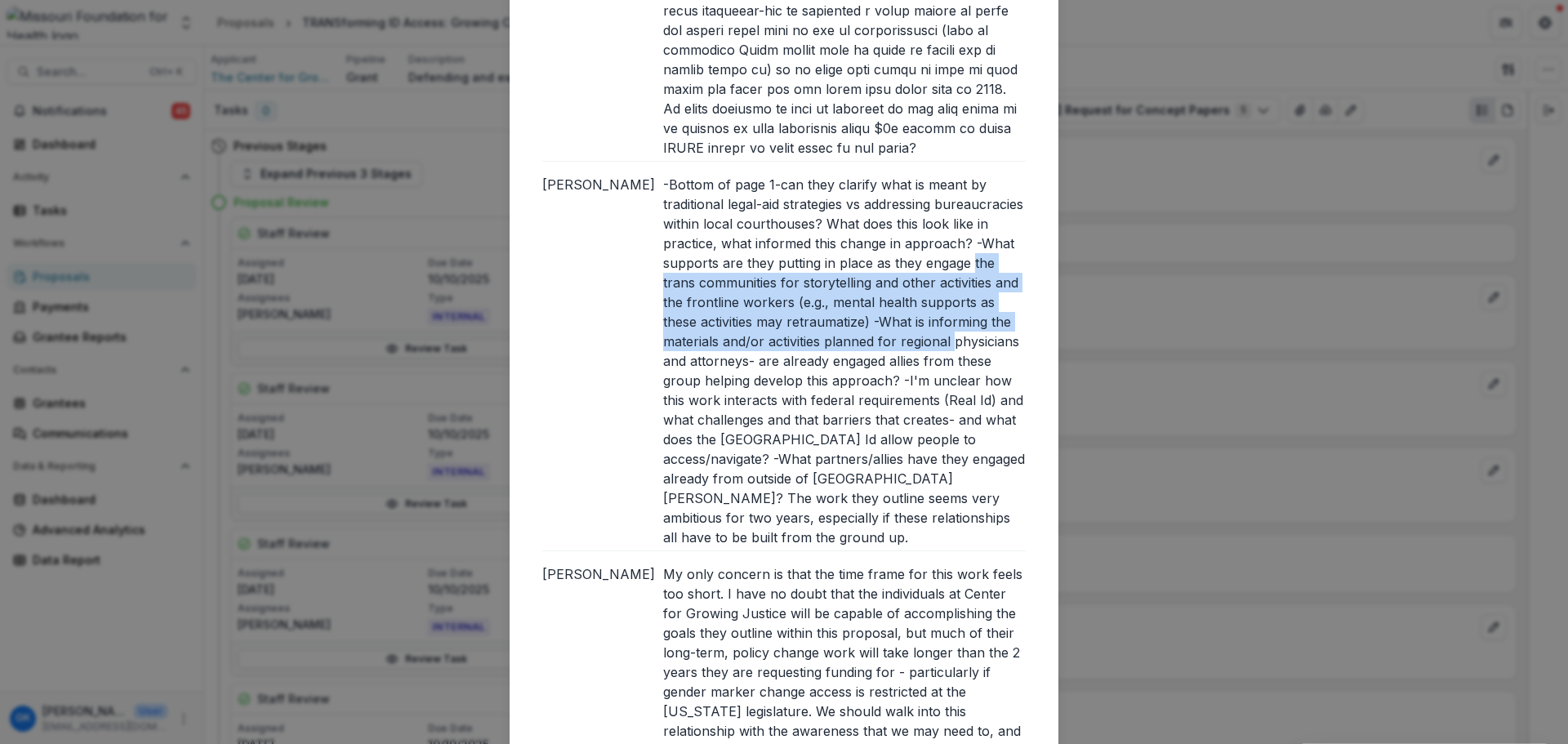
drag, startPoint x: 744, startPoint y: 229, endPoint x: 734, endPoint y: 309, distance: 80.6
click at [734, 309] on div "-Bottom of page 1-can they clarify what is meant by traditional legal-aid strat…" at bounding box center [844, 361] width 363 height 373
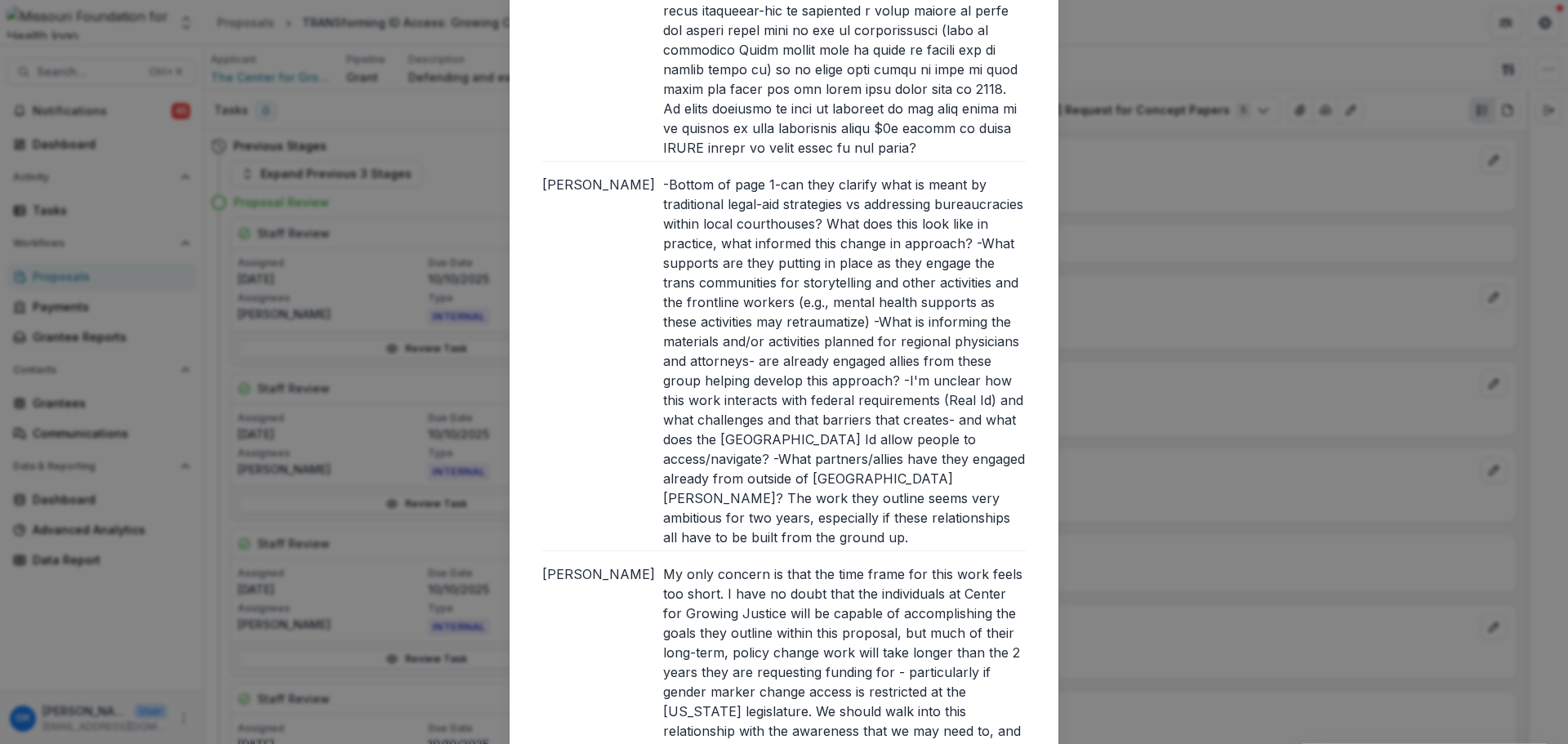
click at [800, 465] on div "-Bottom of page 1-can they clarify what is meant by traditional legal-aid strat…" at bounding box center [844, 361] width 363 height 373
click at [861, 458] on div "-Bottom of page 1-can they clarify what is meant by traditional legal-aid strat…" at bounding box center [844, 361] width 363 height 373
click at [1311, 380] on div "Reviews from External reviewers Internal External Text Block Grace K Alyssa C J…" at bounding box center [784, 372] width 1568 height 744
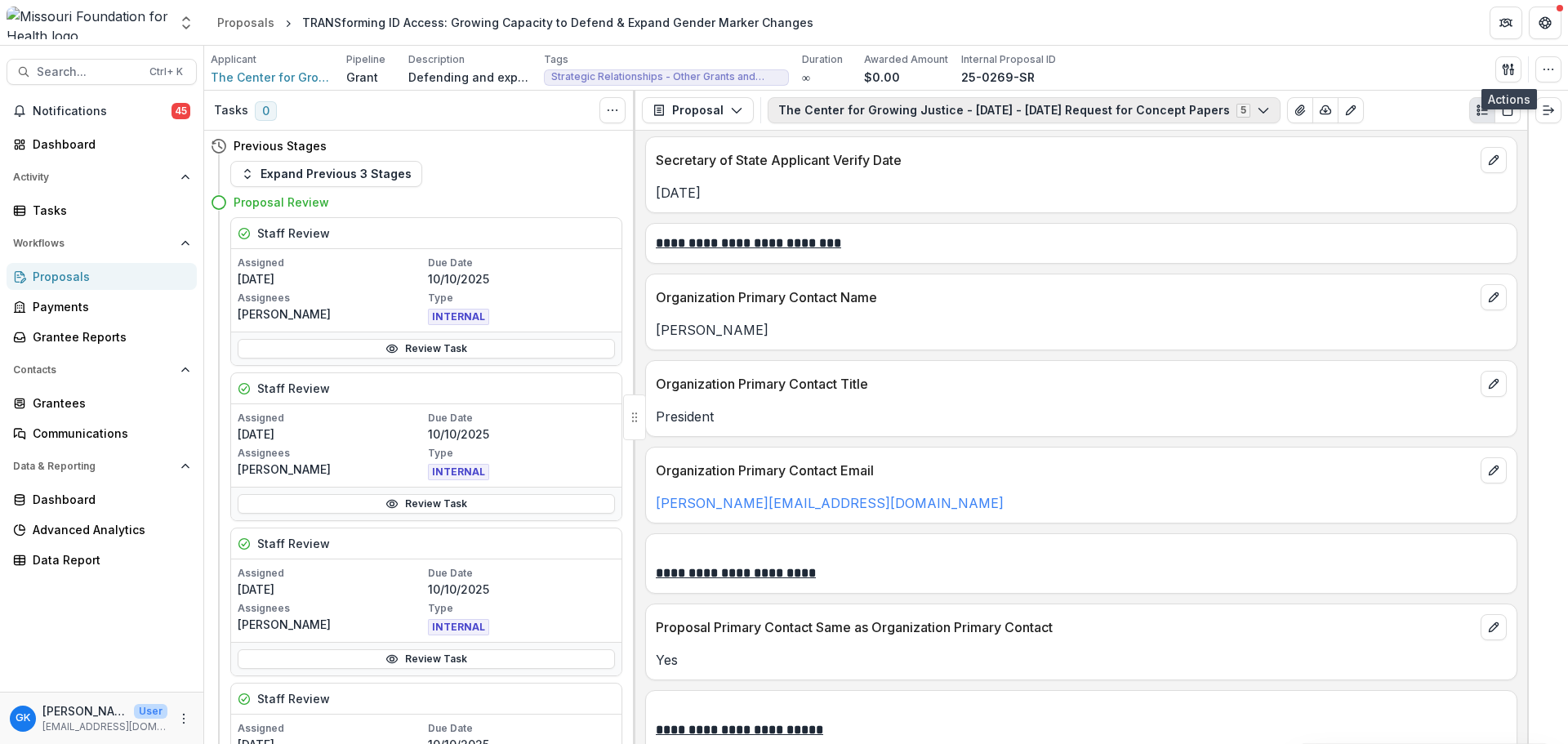
click at [1037, 111] on button "The Center for Growing Justice - 2025 - 2025 Request for Concept Papers 5" at bounding box center [1024, 110] width 513 height 26
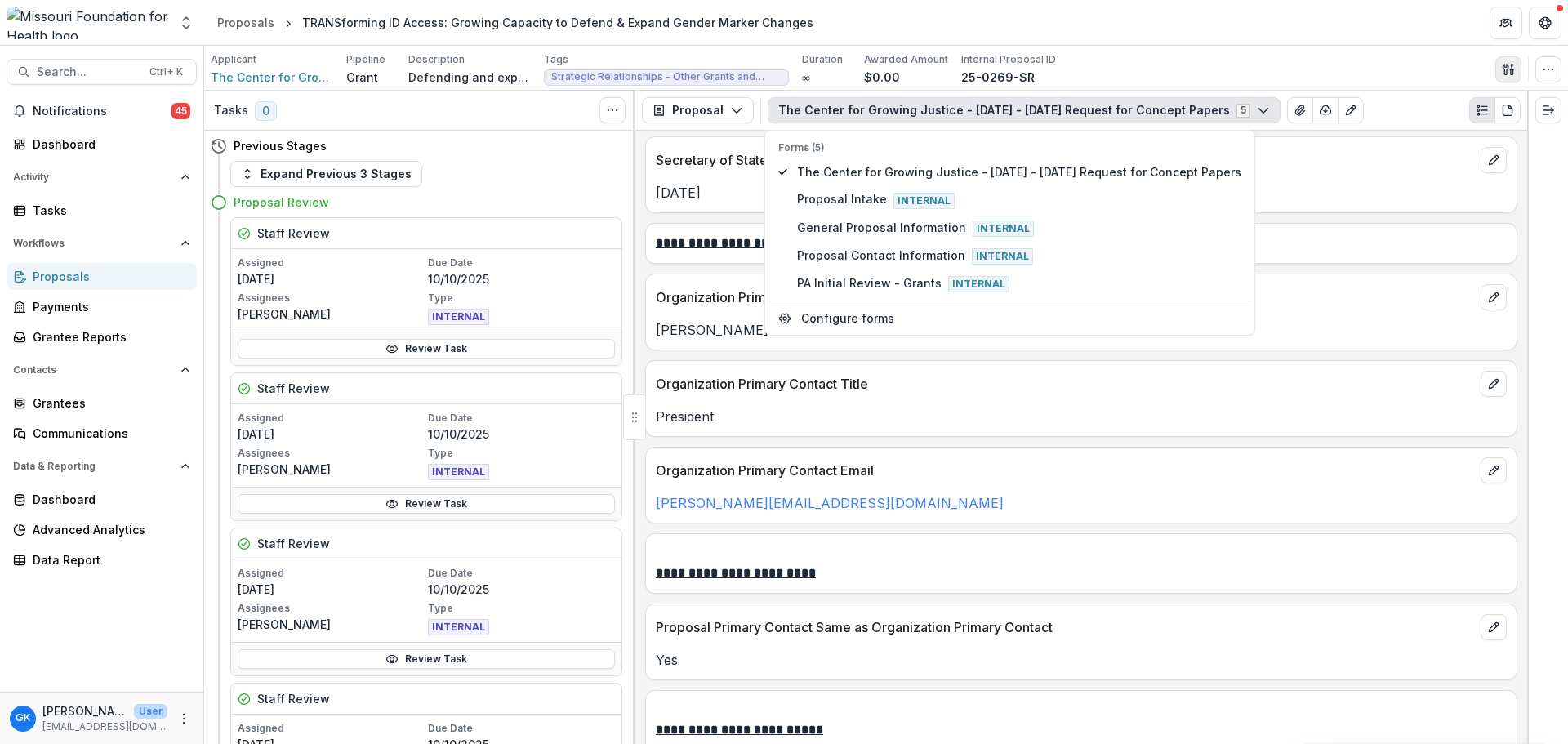
click at [1503, 71] on icon "button" at bounding box center [1509, 70] width 13 height 13
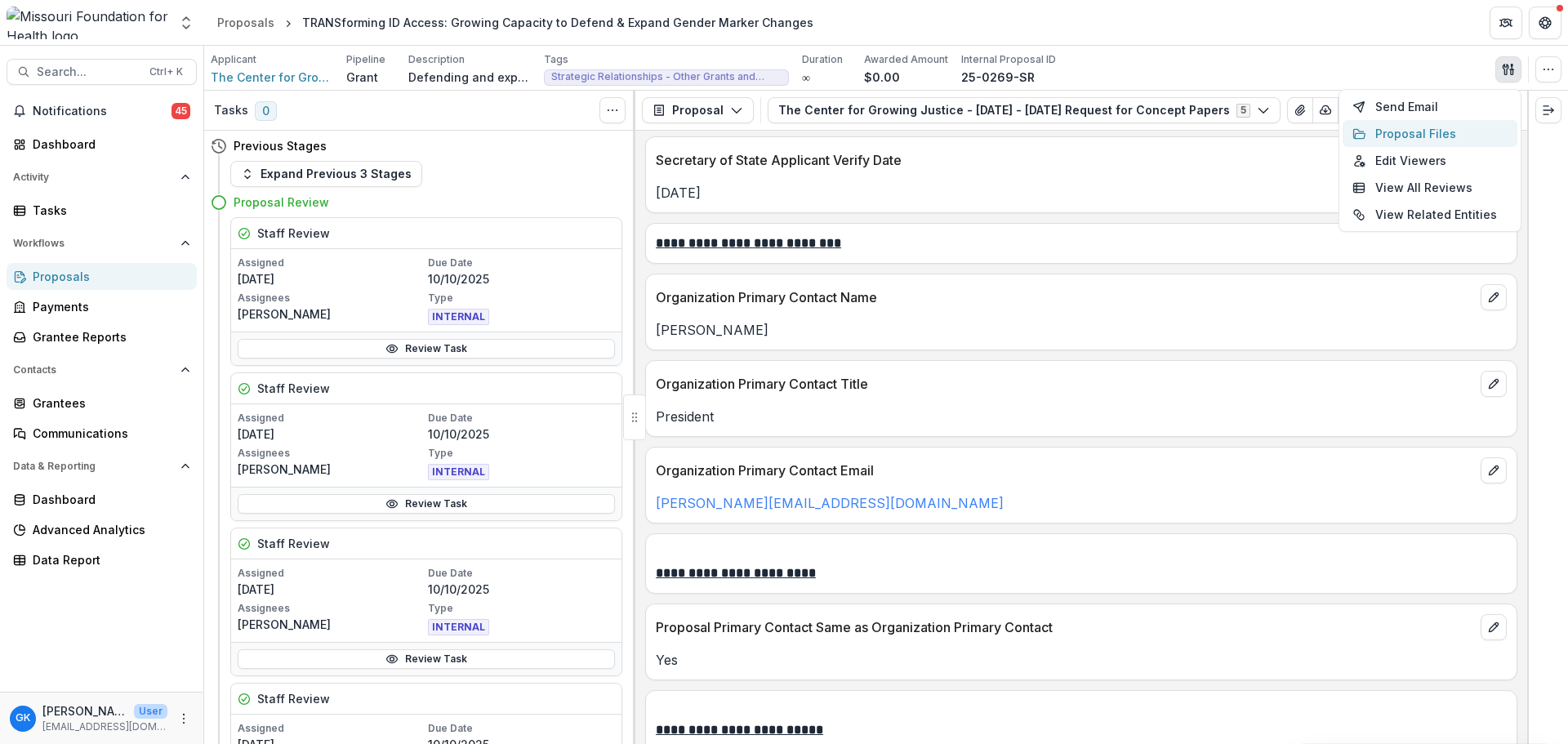
click at [1409, 141] on button "Proposal Files" at bounding box center [1430, 134] width 175 height 27
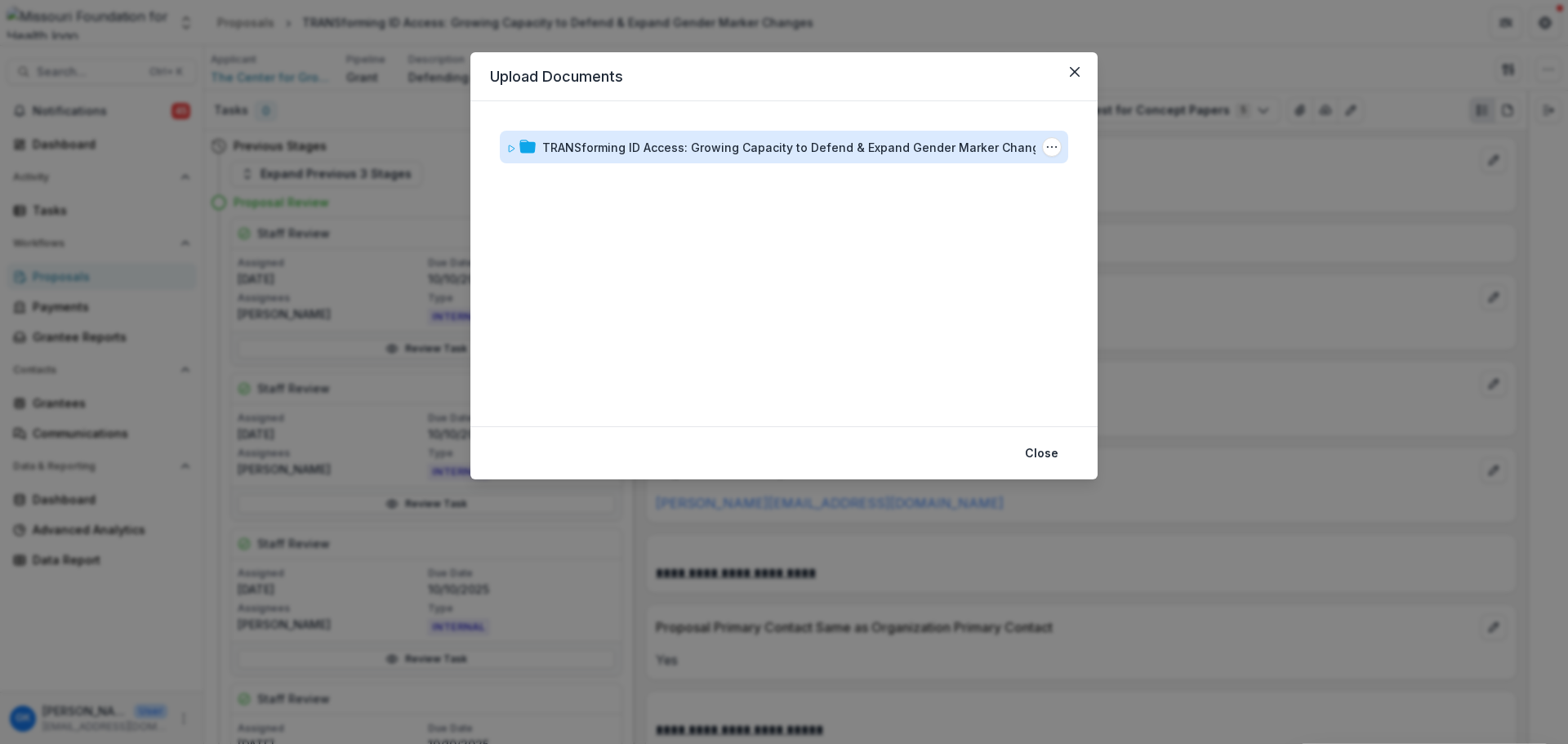
click at [857, 146] on div "TRANSforming ID Access: Growing Capacity to Defend & Expand Gender Marker Chang…" at bounding box center [797, 147] width 511 height 17
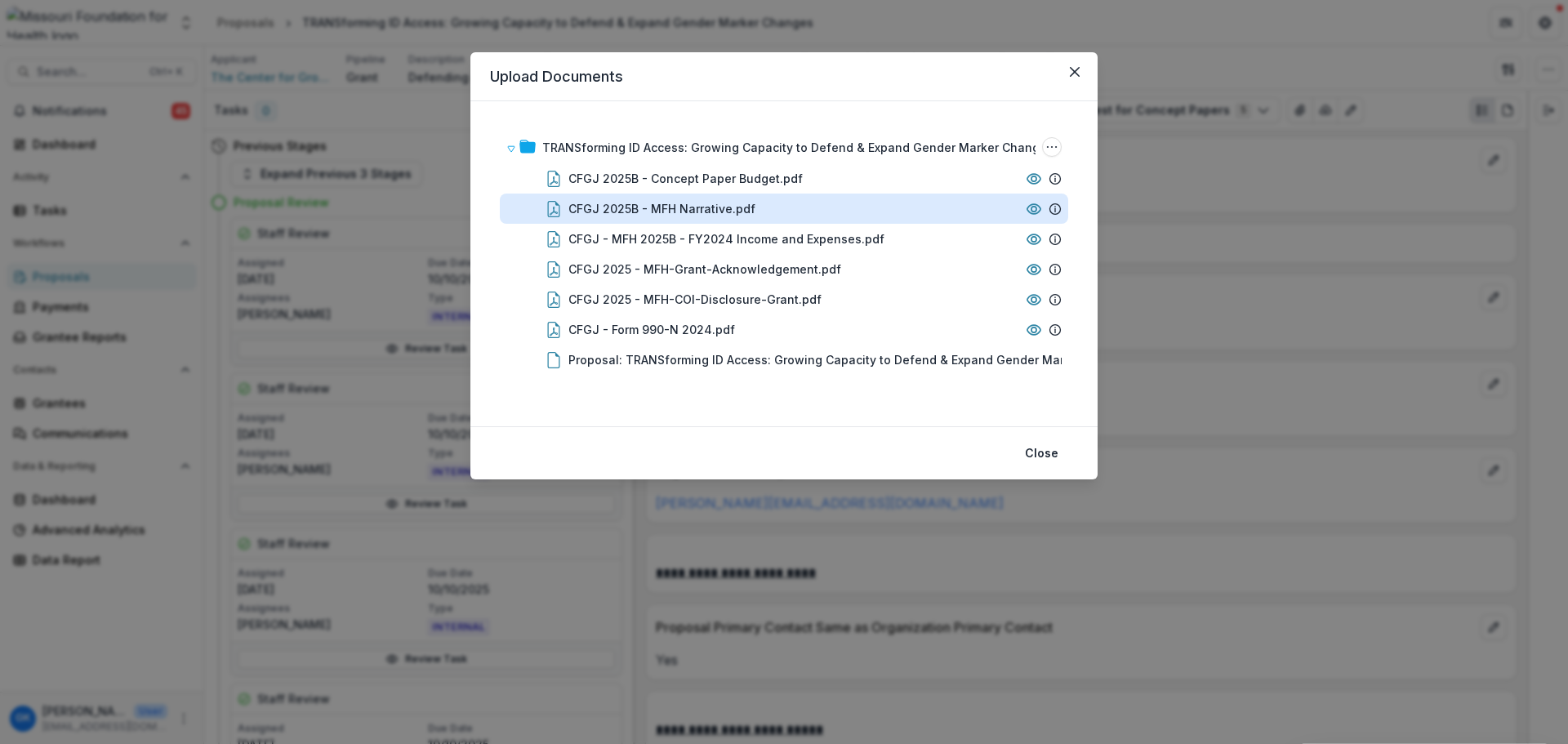
click at [736, 209] on div "CFGJ 2025B - MFH Narrative.pdf" at bounding box center [661, 208] width 187 height 17
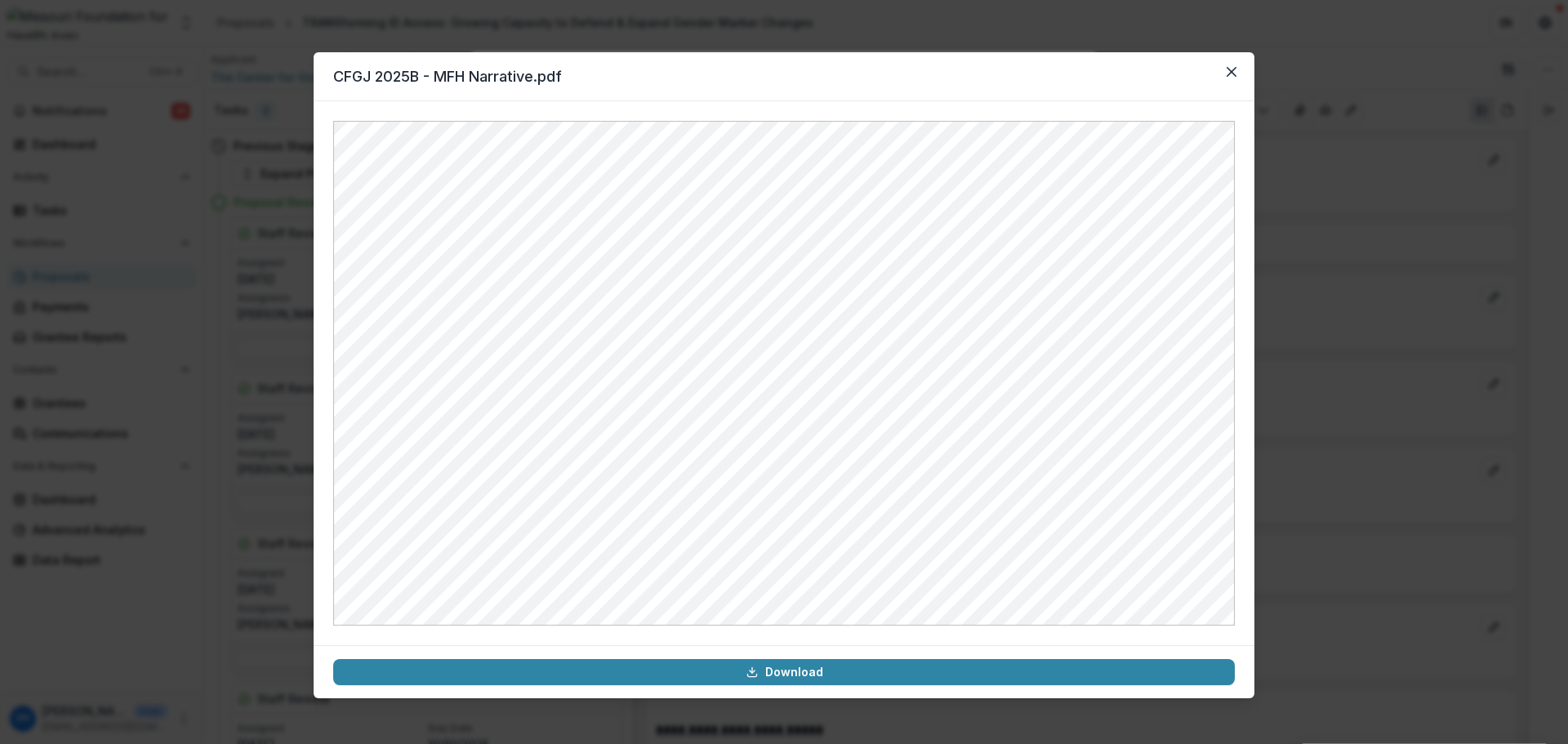
click at [445, 86] on header "CFGJ 2025B - MFH Narrative.pdf" at bounding box center [784, 76] width 941 height 49
drag, startPoint x: 165, startPoint y: 155, endPoint x: 1086, endPoint y: 98, distance: 922.8
click at [165, 155] on div "CFGJ 2025B - MFH Narrative.pdf Download" at bounding box center [784, 372] width 1568 height 744
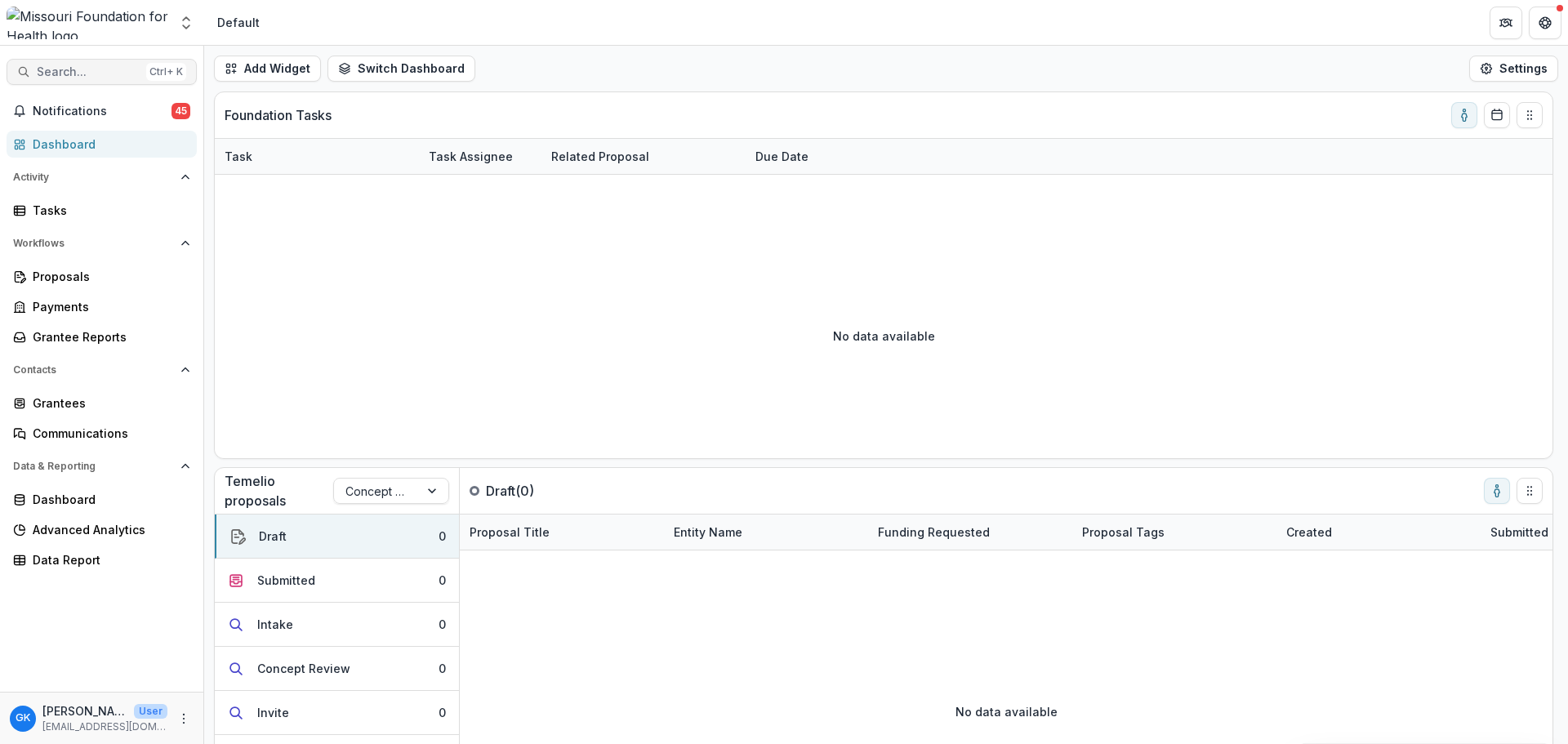
click at [119, 72] on span "Search..." at bounding box center [88, 72] width 103 height 14
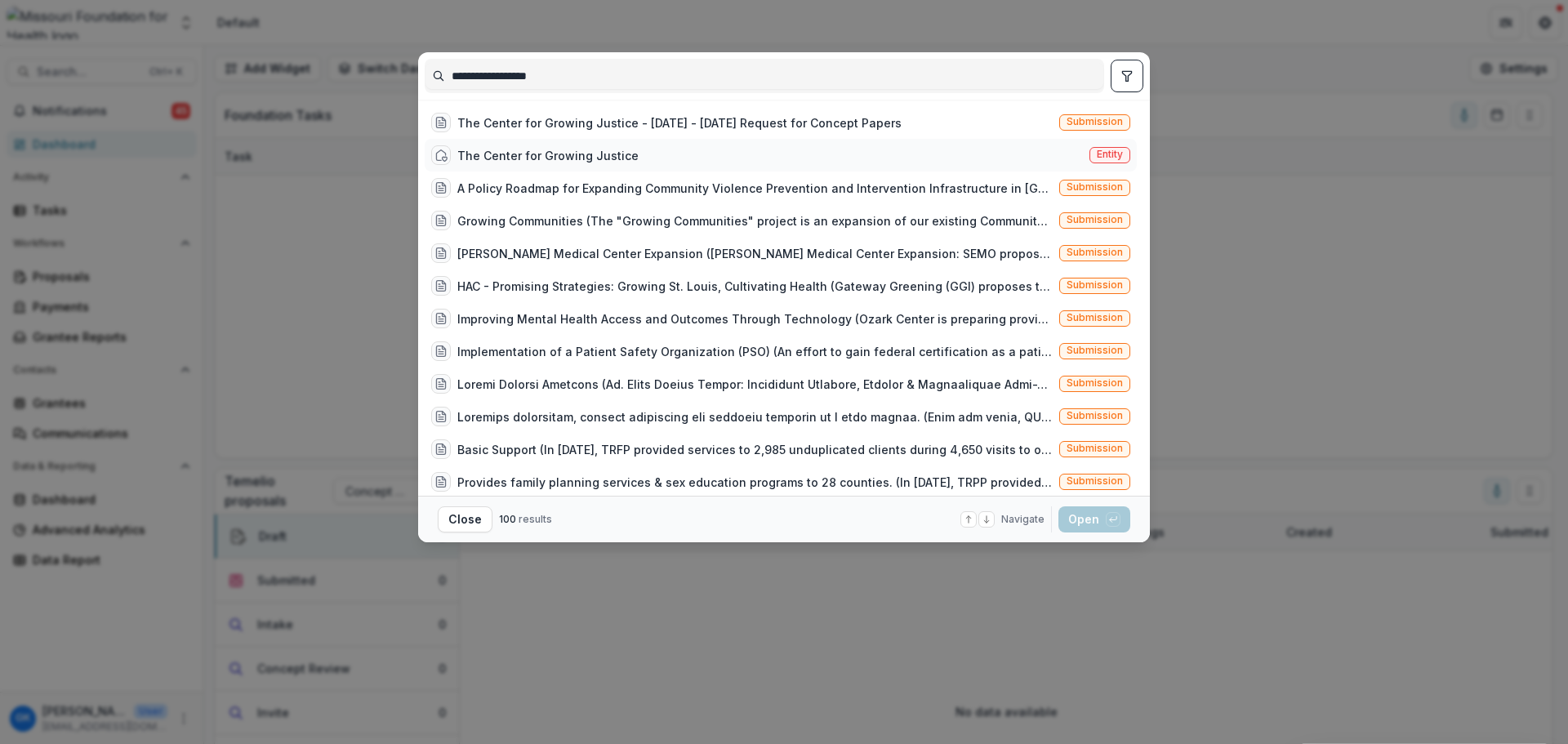
type input "**********"
click at [593, 166] on div "The Center for Growing Justice Entity" at bounding box center [781, 155] width 713 height 33
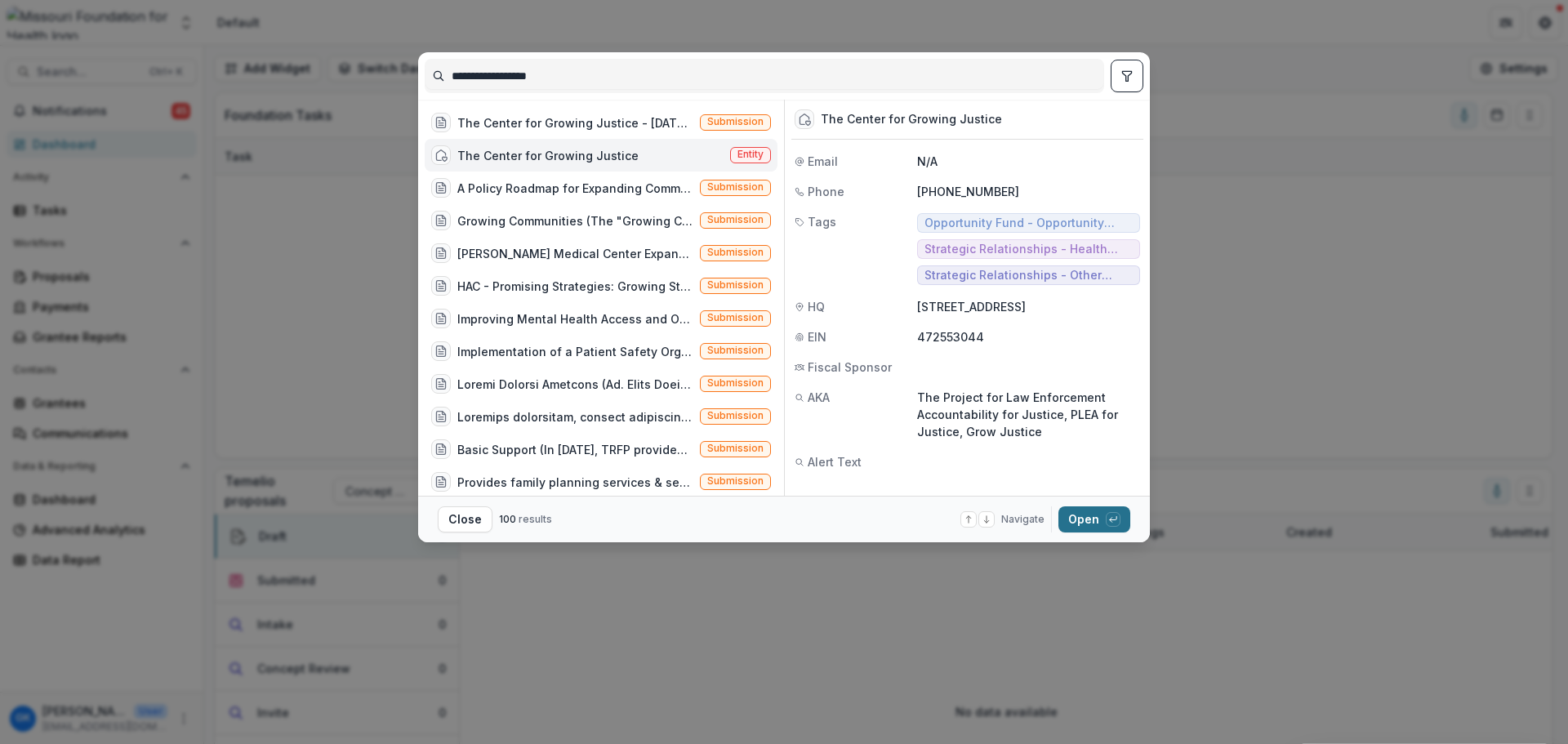
click at [1114, 519] on icon "button" at bounding box center [1113, 520] width 10 height 10
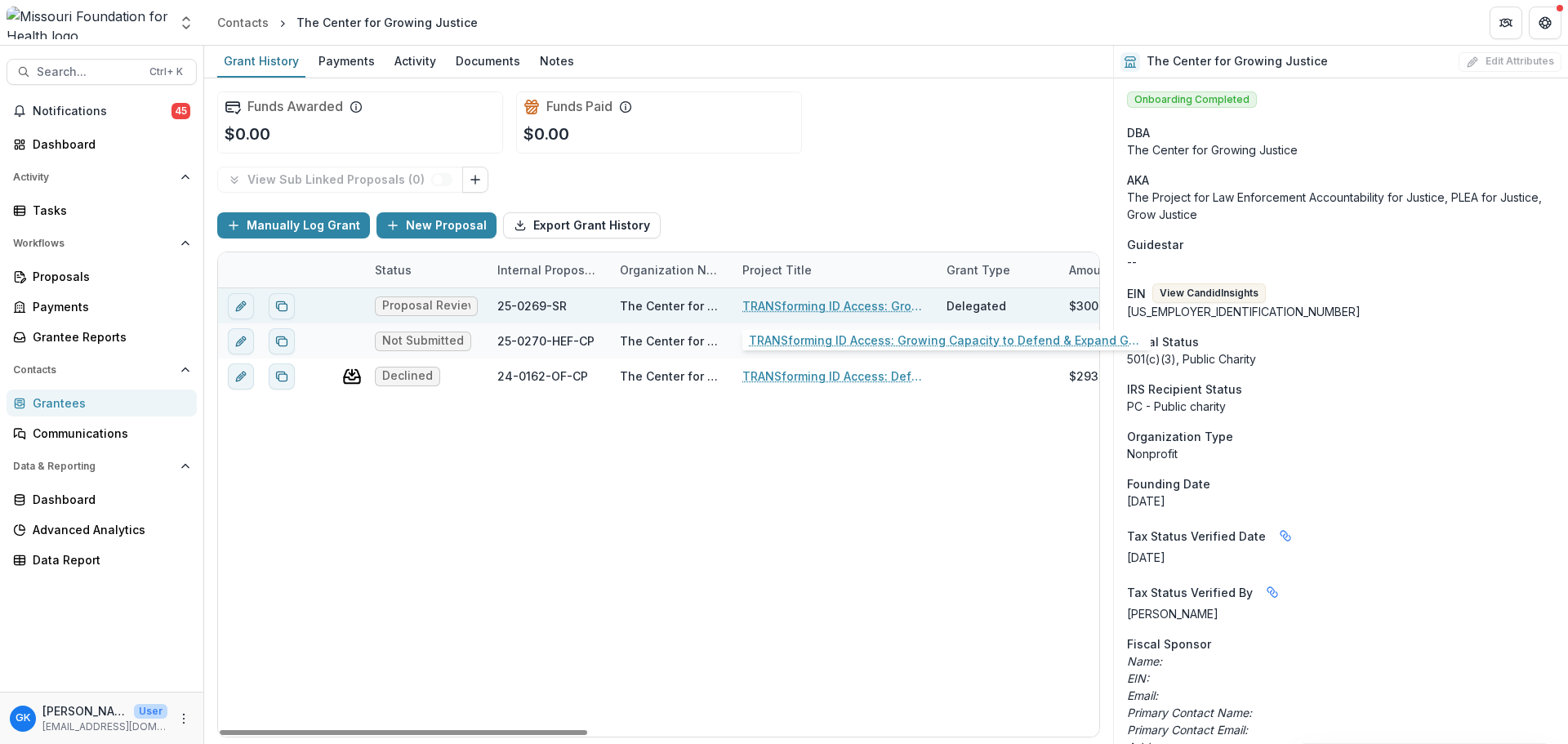
click at [849, 313] on link "TRANSforming ID Access: Growing Capacity to Defend & Expand Gender Marker Chang…" at bounding box center [835, 306] width 185 height 17
